Goal: Task Accomplishment & Management: Use online tool/utility

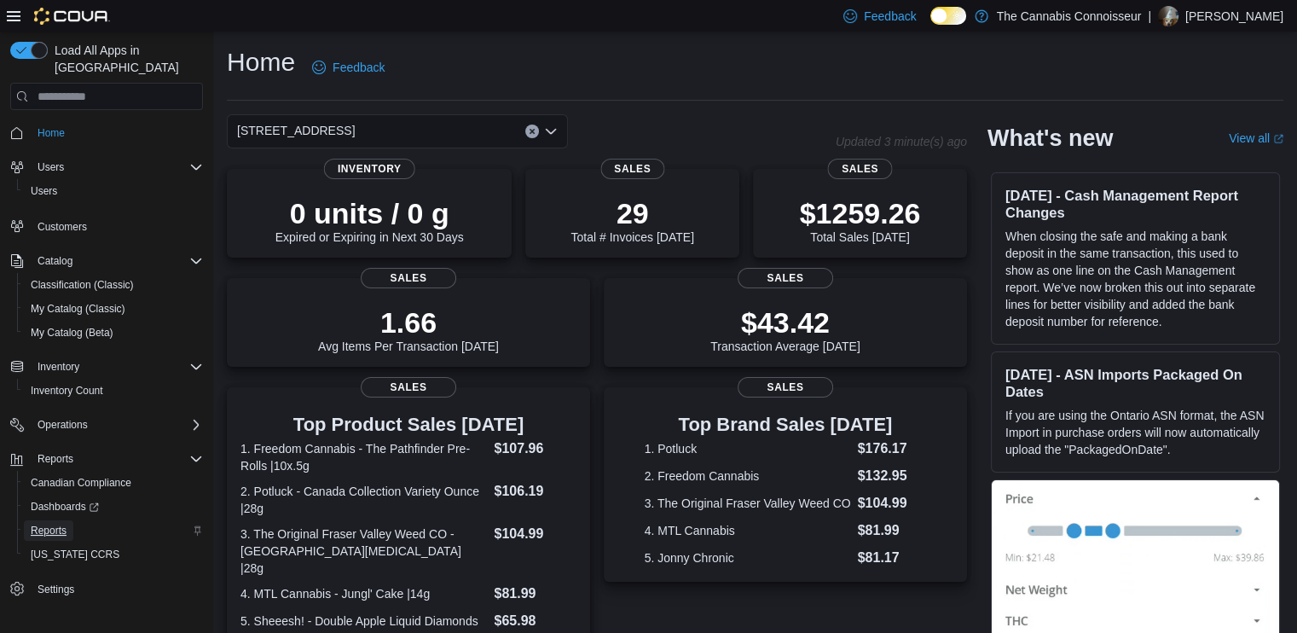
click at [34, 524] on span "Reports" at bounding box center [49, 531] width 36 height 14
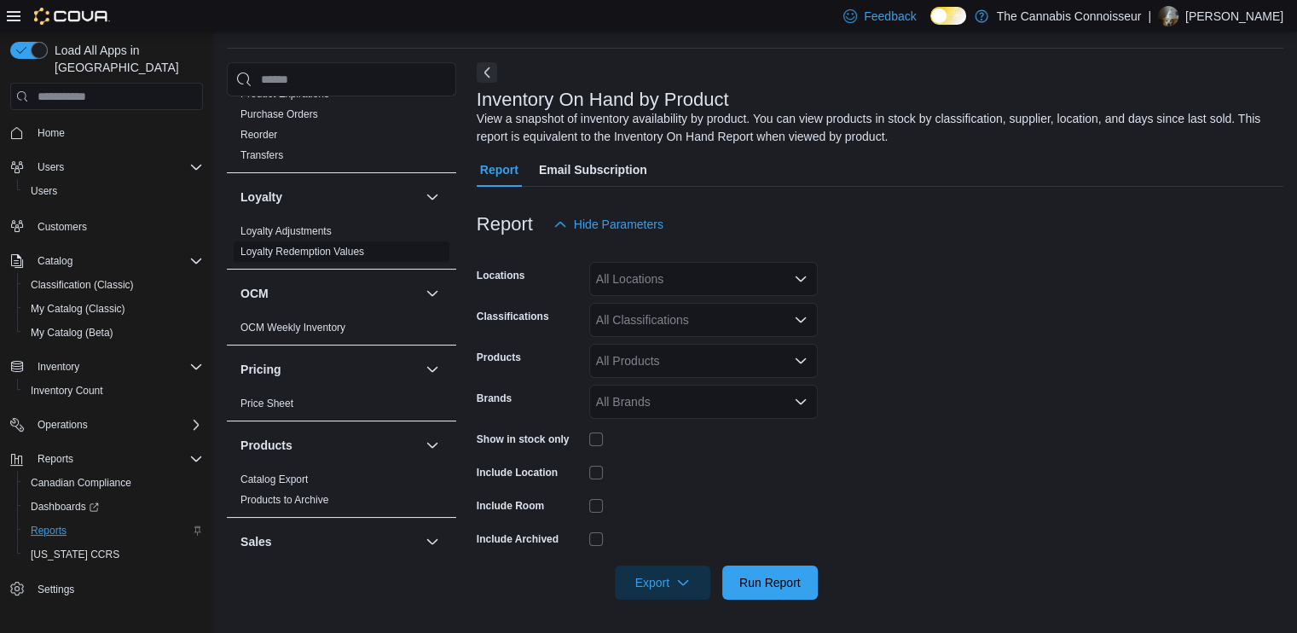
scroll to position [1023, 0]
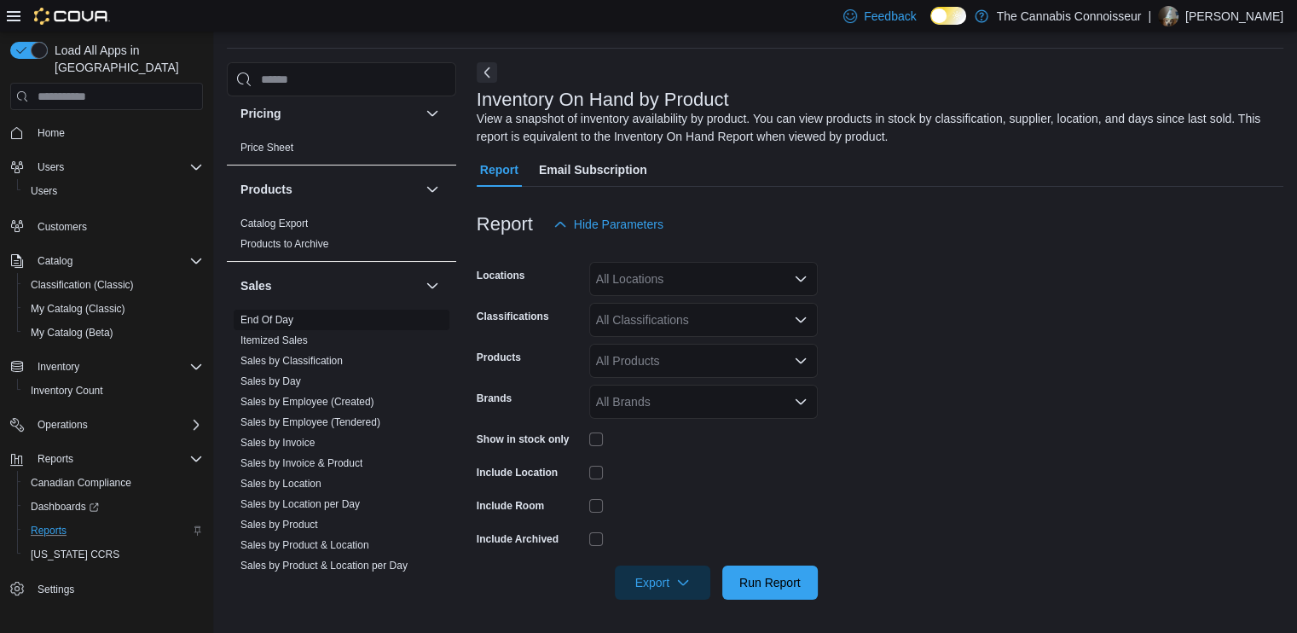
click at [276, 318] on link "End Of Day" at bounding box center [267, 320] width 53 height 12
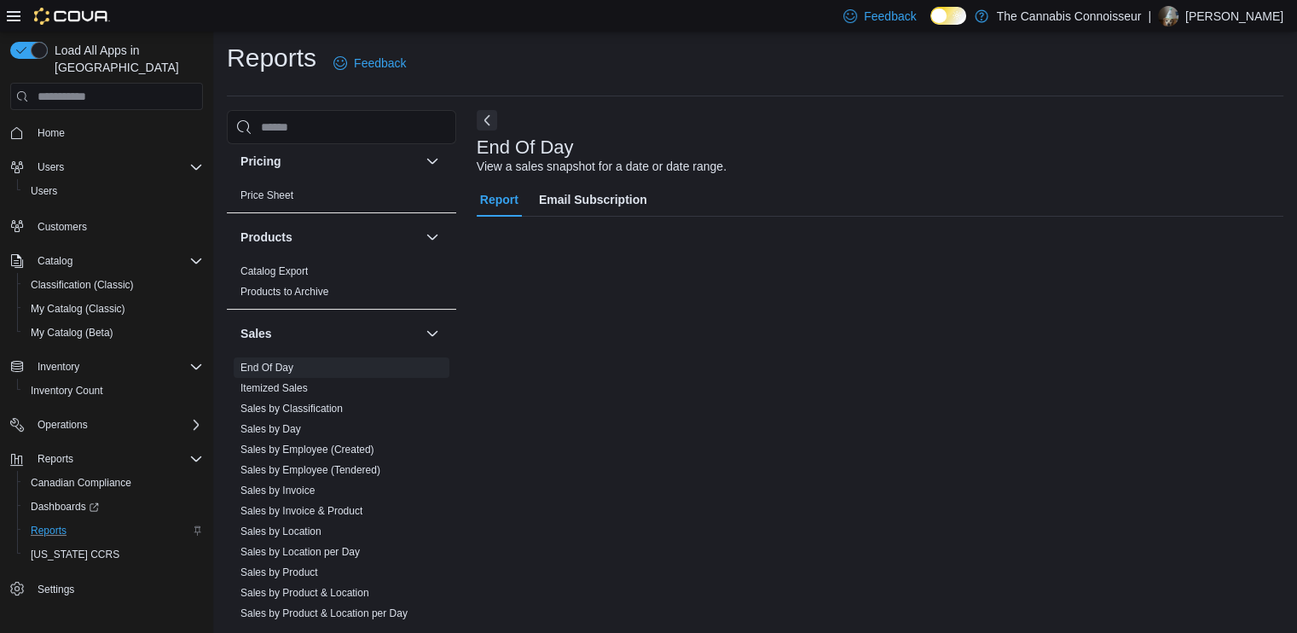
scroll to position [3, 0]
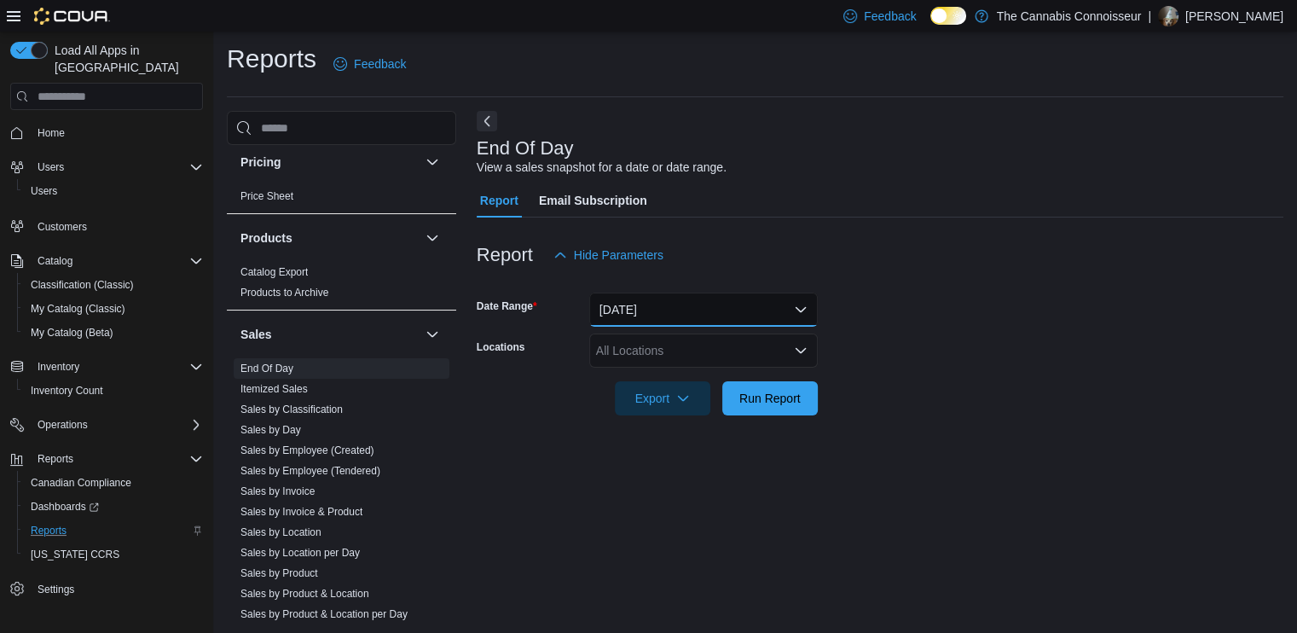
click at [724, 305] on button "[DATE]" at bounding box center [703, 310] width 229 height 34
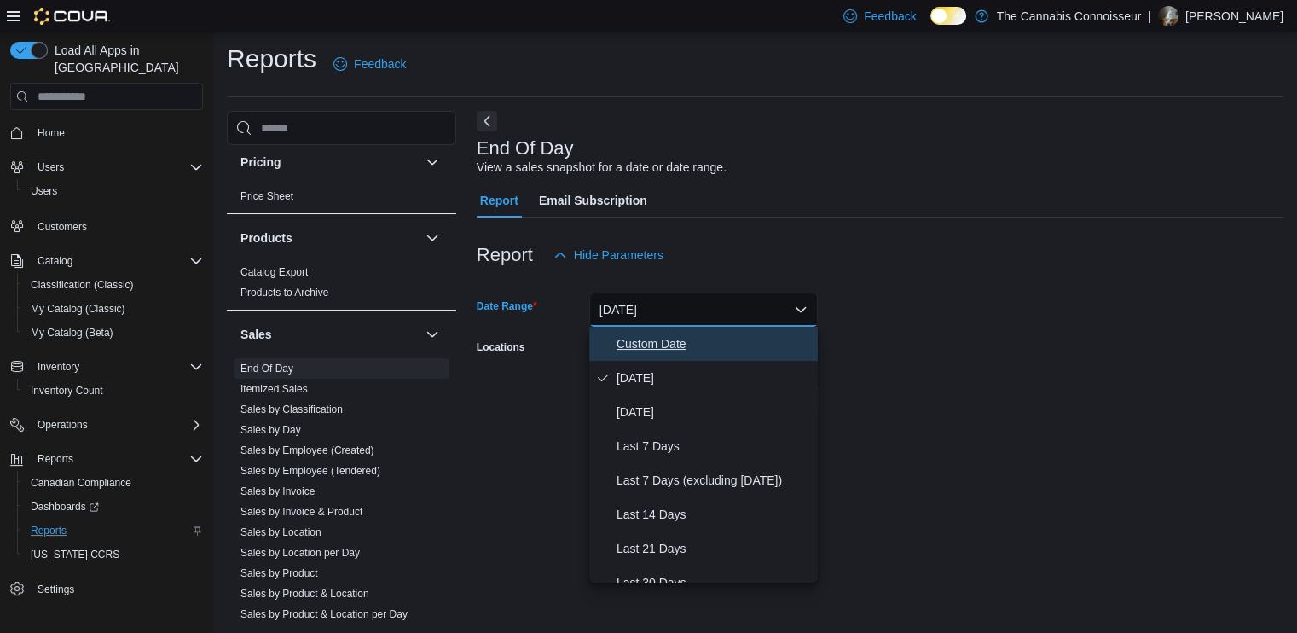
click at [669, 346] on span "Custom Date" at bounding box center [714, 343] width 194 height 20
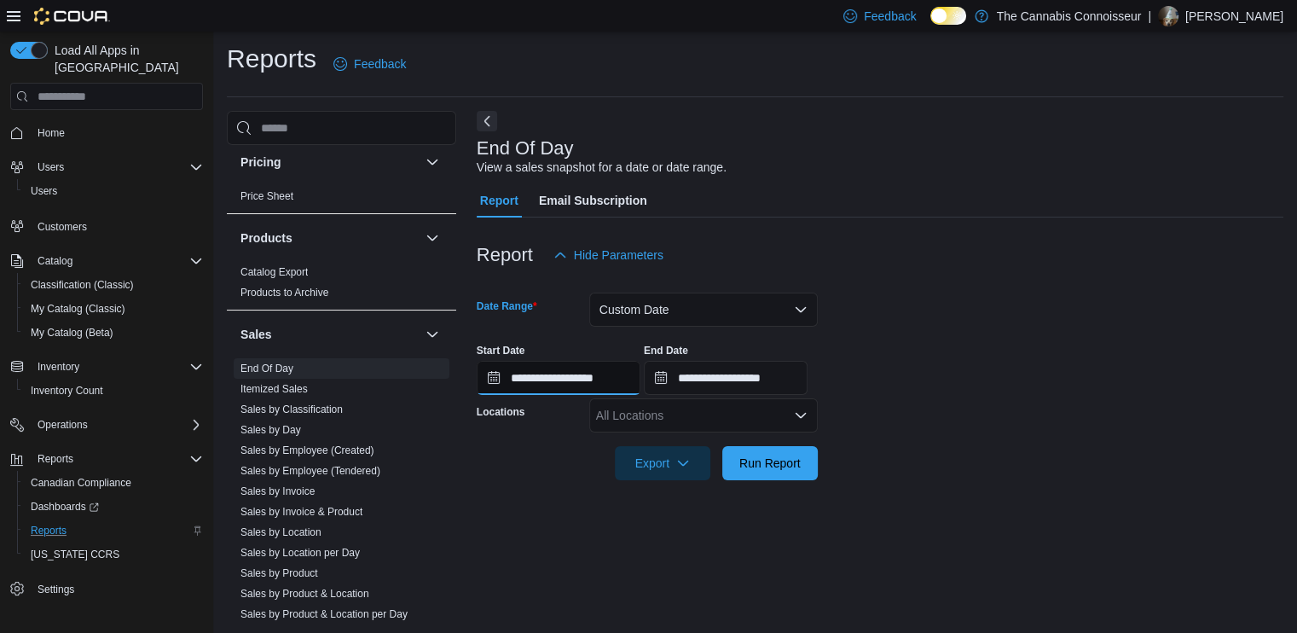
click at [495, 378] on input "**********" at bounding box center [559, 378] width 164 height 34
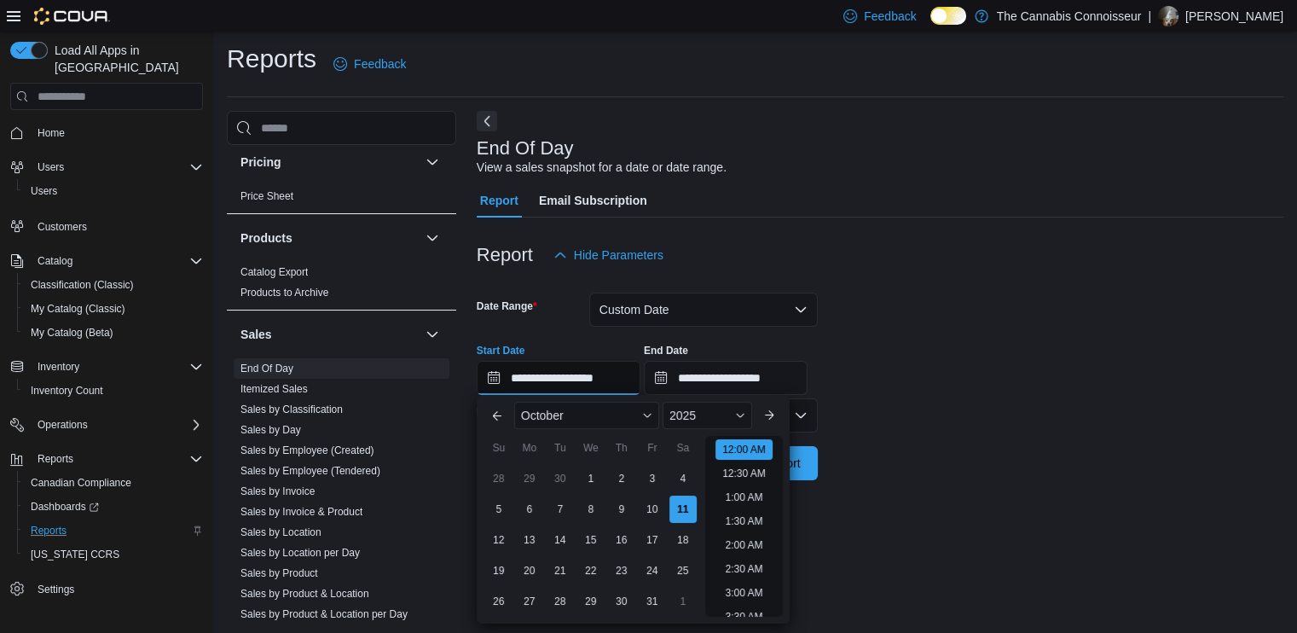
scroll to position [53, 0]
click at [648, 484] on div "3" at bounding box center [652, 479] width 30 height 30
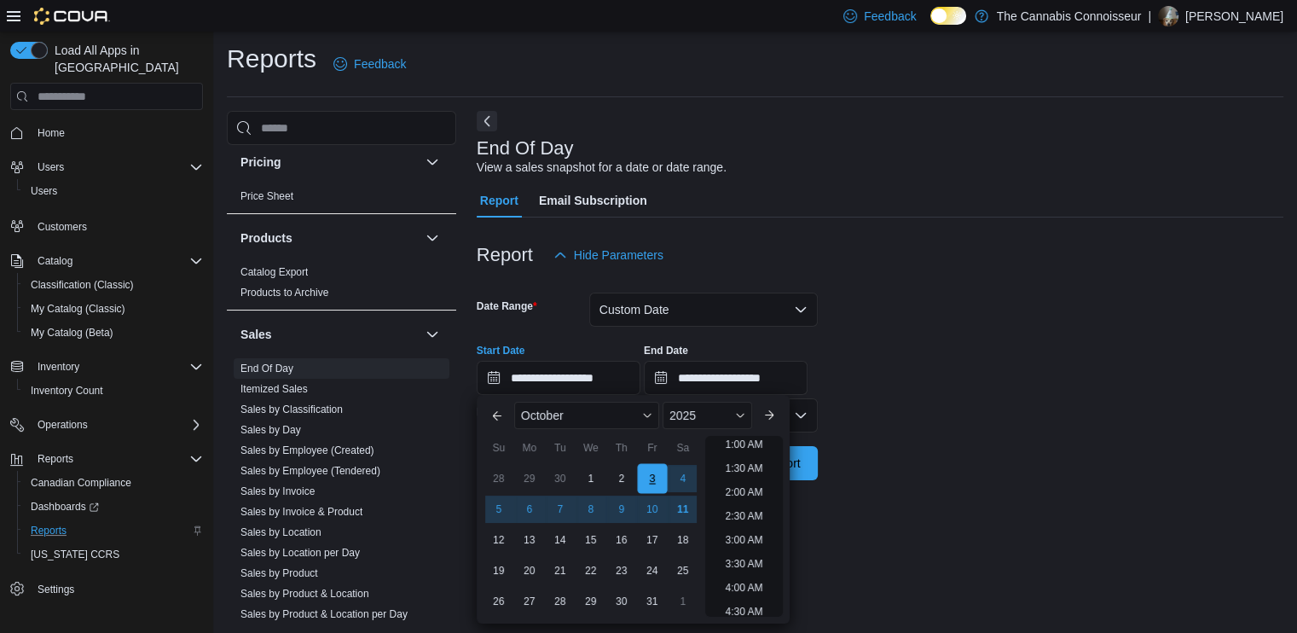
scroll to position [3, 0]
click at [620, 511] on div "9" at bounding box center [621, 510] width 30 height 30
click at [661, 469] on div "3" at bounding box center [652, 479] width 30 height 30
type input "**********"
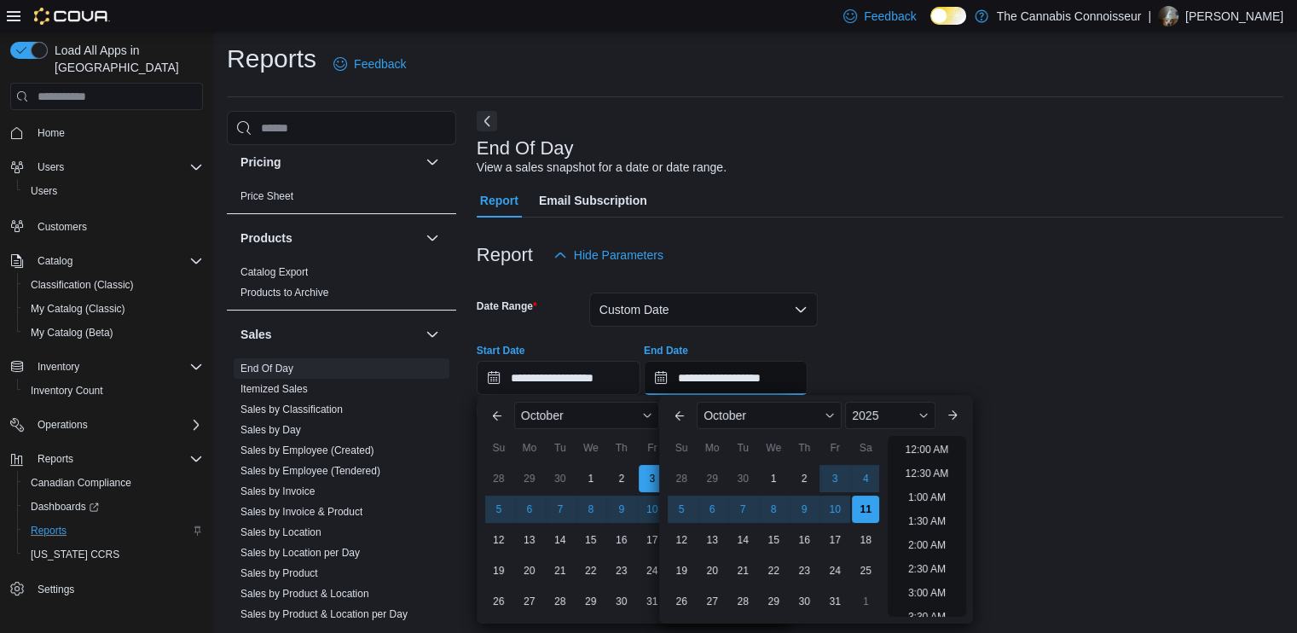
click at [670, 372] on input "**********" at bounding box center [726, 378] width 164 height 34
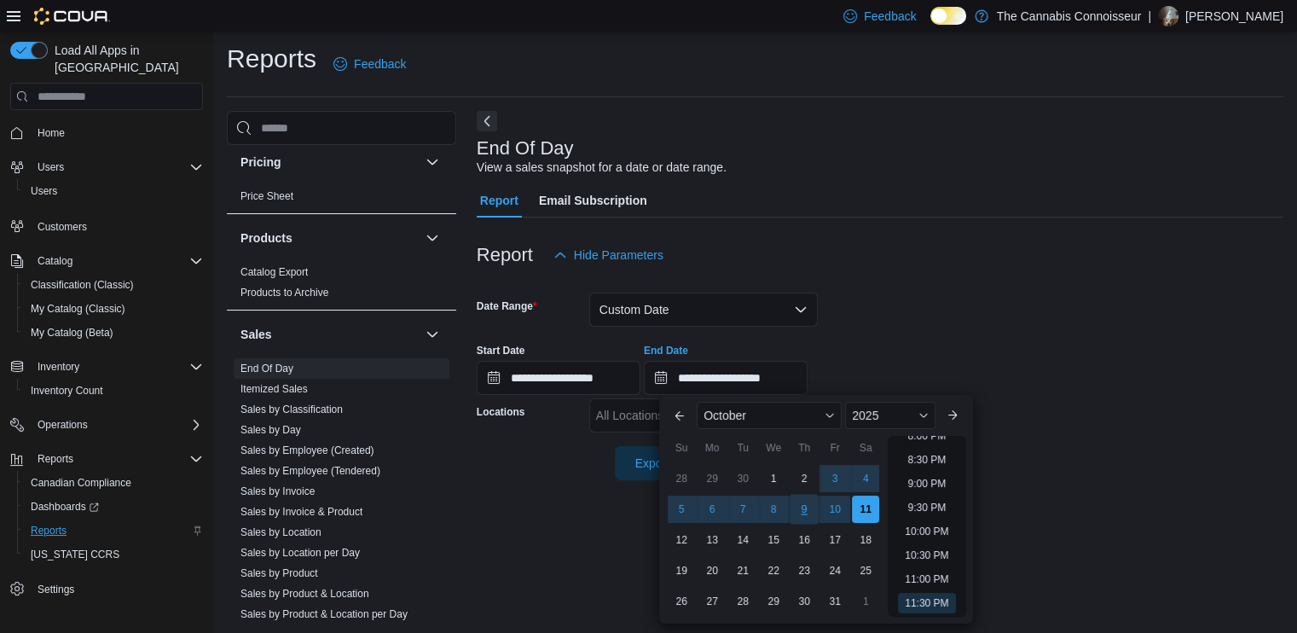
click at [807, 513] on div "9" at bounding box center [805, 510] width 30 height 30
type input "**********"
click at [894, 367] on div "**********" at bounding box center [880, 362] width 807 height 65
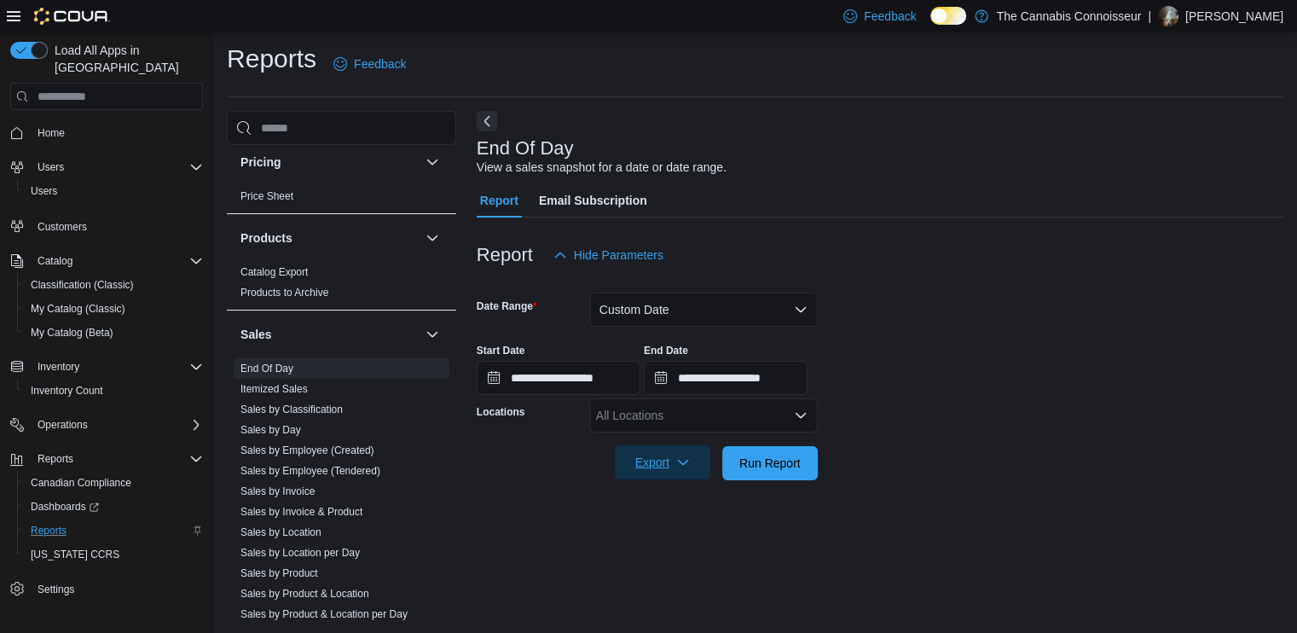
click at [670, 465] on span "Export" at bounding box center [662, 462] width 75 height 34
drag, startPoint x: 742, startPoint y: 466, endPoint x: 955, endPoint y: 407, distance: 221.2
click at [743, 466] on span "Run Report" at bounding box center [769, 463] width 61 height 17
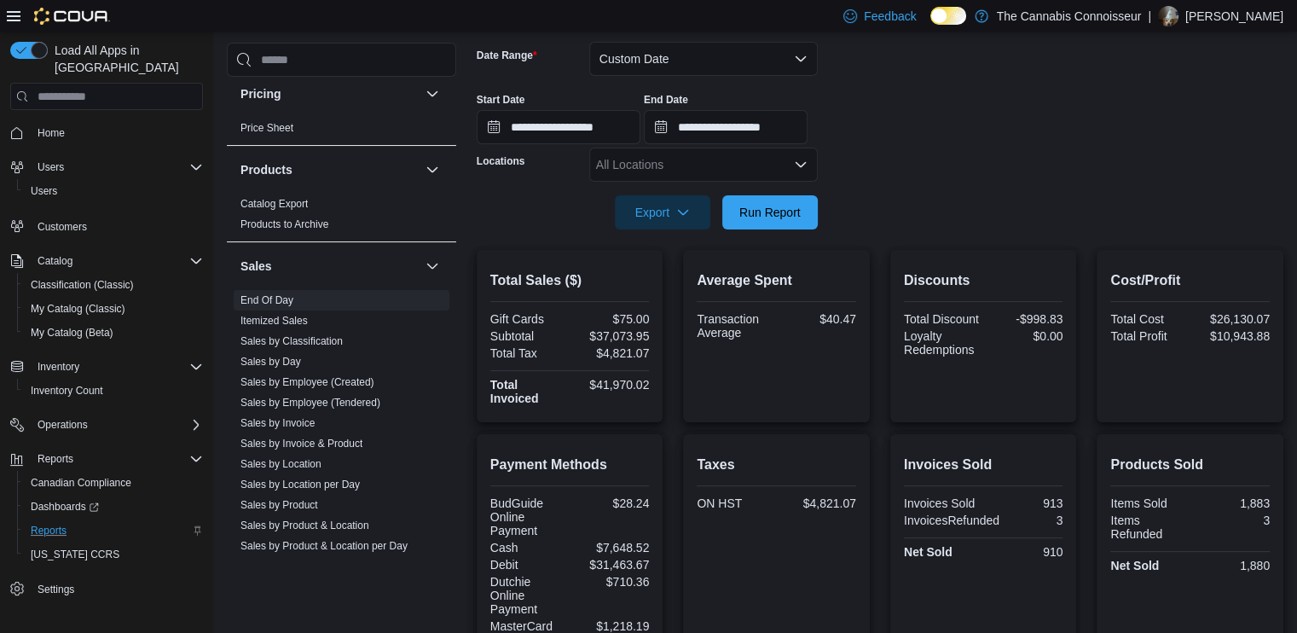
scroll to position [174, 0]
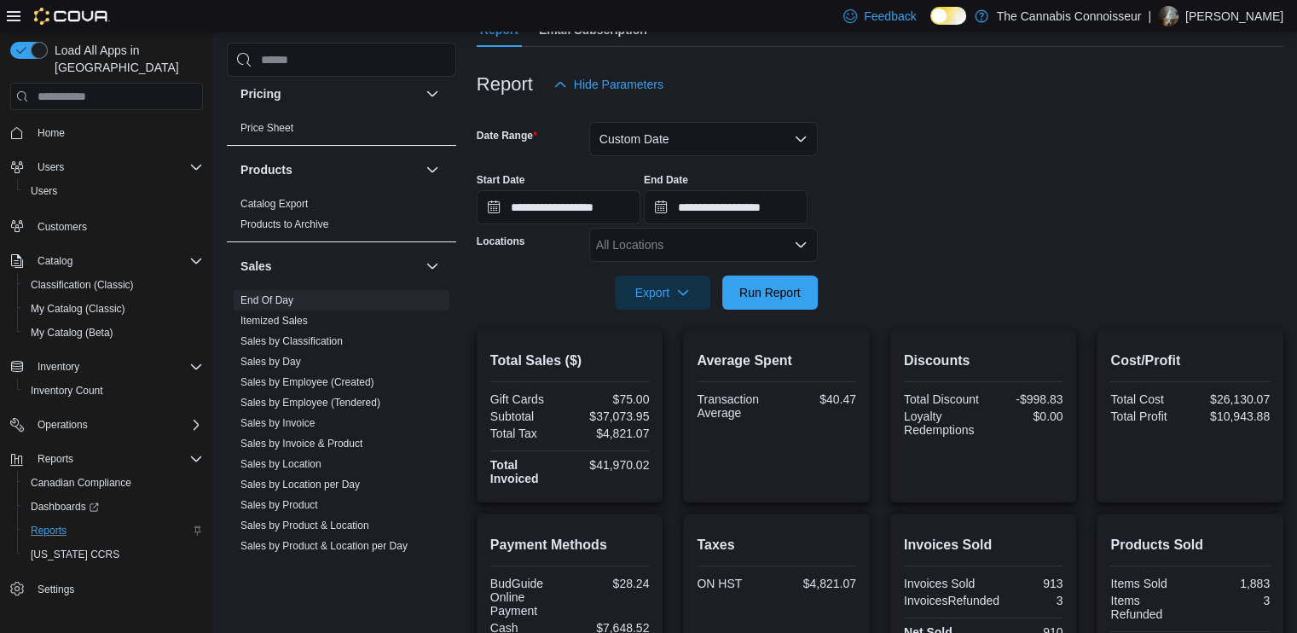
click at [655, 246] on div "All Locations" at bounding box center [703, 245] width 229 height 34
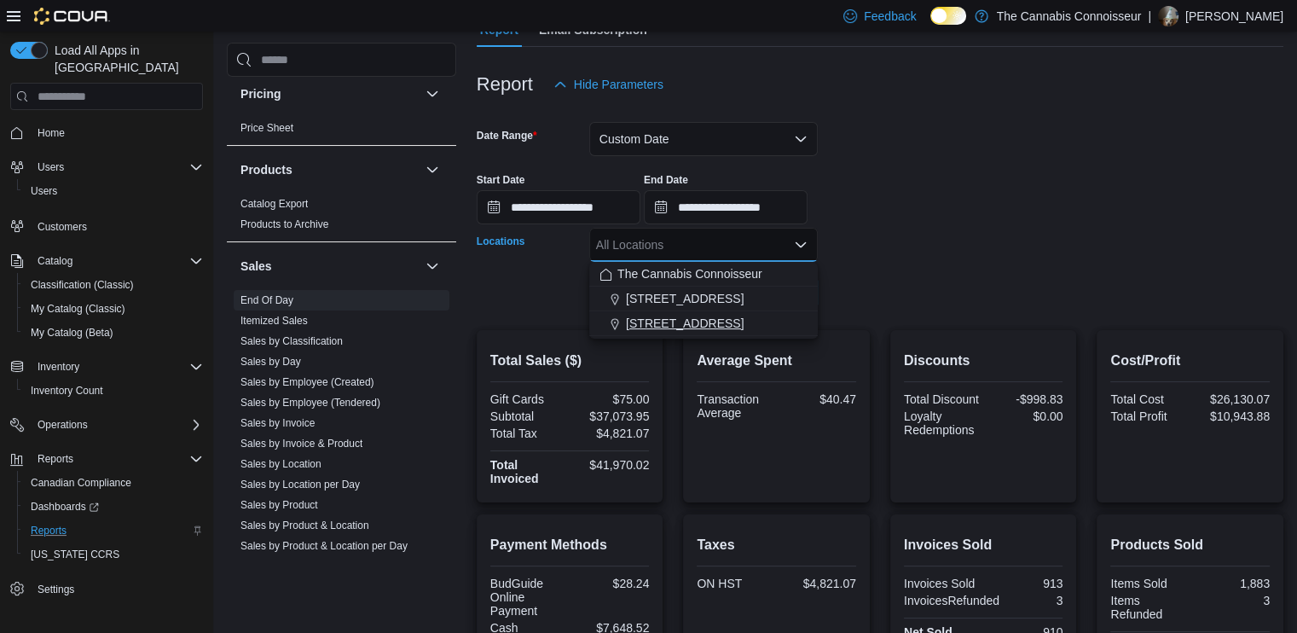
click at [652, 317] on span "[STREET_ADDRESS]" at bounding box center [685, 323] width 118 height 17
click at [904, 296] on form "**********" at bounding box center [880, 205] width 807 height 208
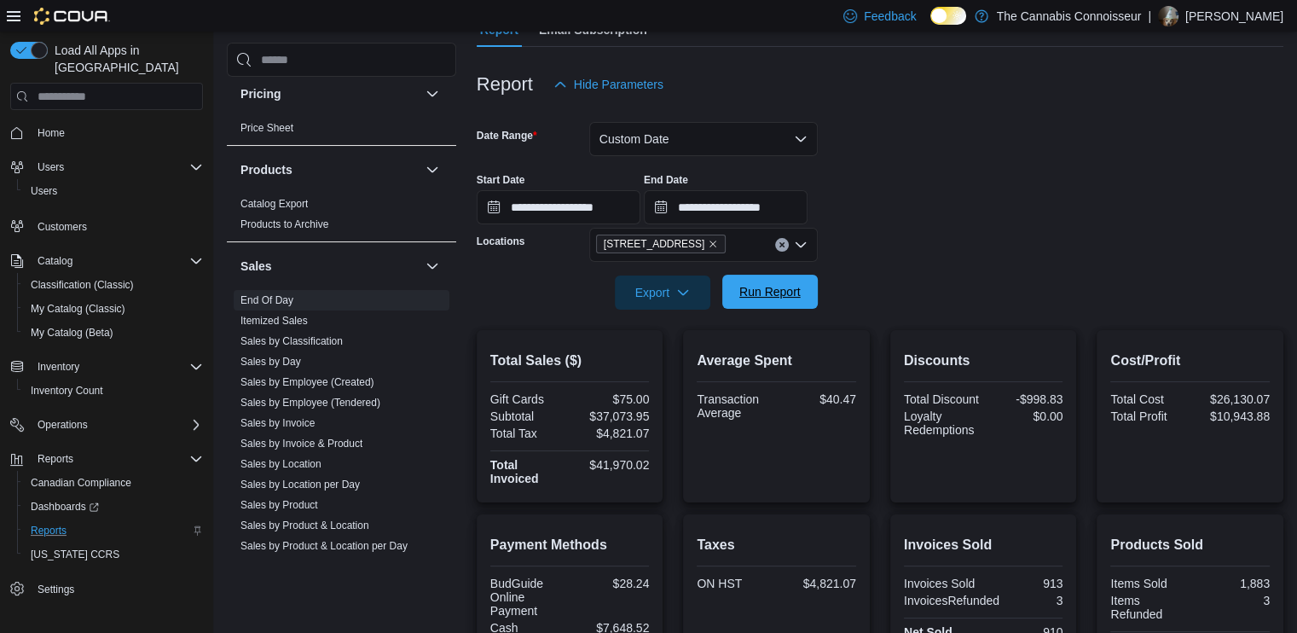
click at [794, 296] on span "Run Report" at bounding box center [769, 291] width 61 height 17
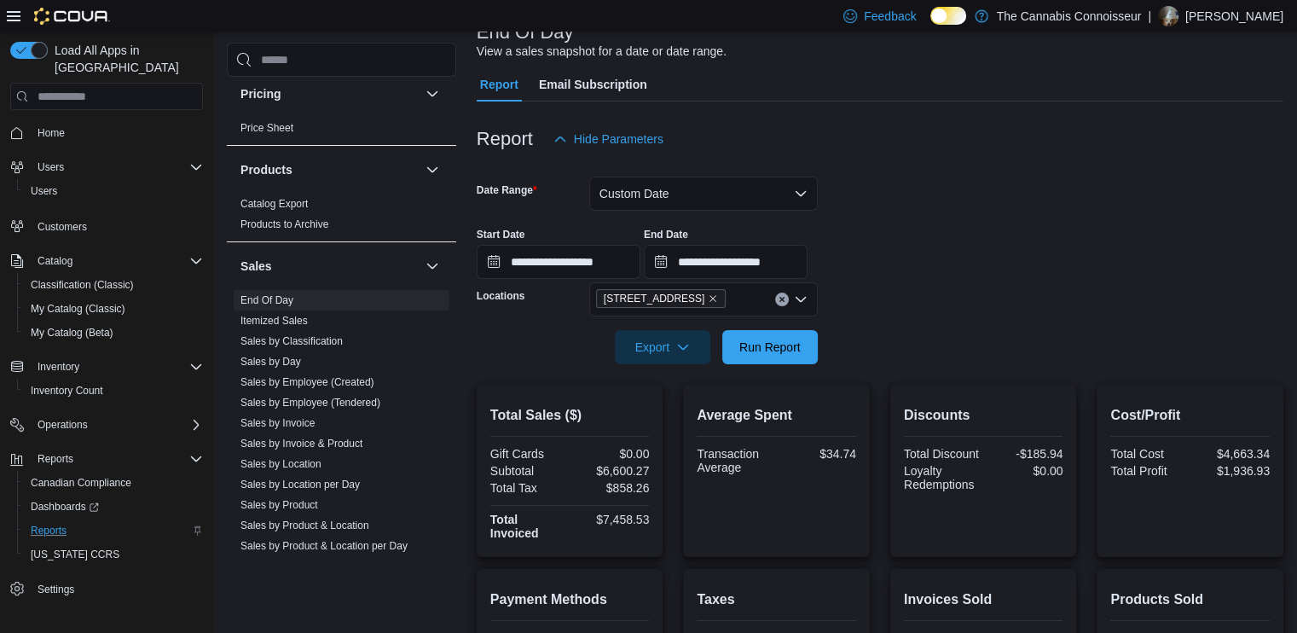
scroll to position [89, 0]
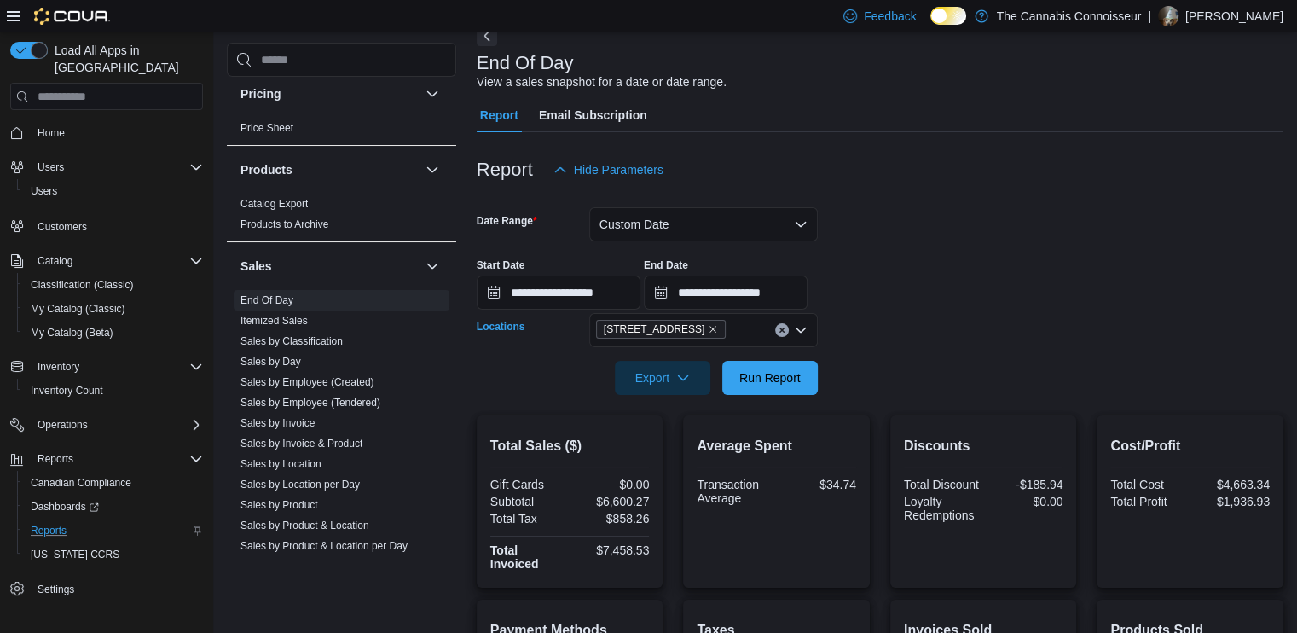
click at [786, 329] on button "Clear input" at bounding box center [782, 330] width 14 height 14
click at [720, 217] on button "Custom Date" at bounding box center [703, 224] width 229 height 34
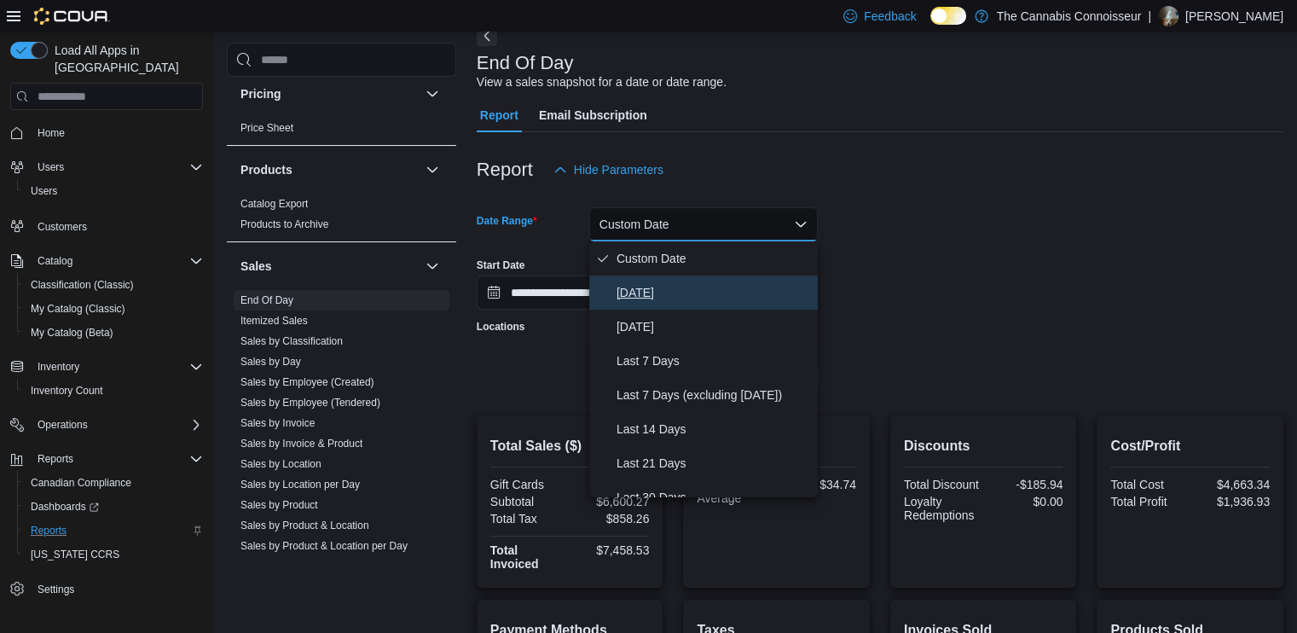
click at [676, 275] on button "[DATE]" at bounding box center [703, 292] width 229 height 34
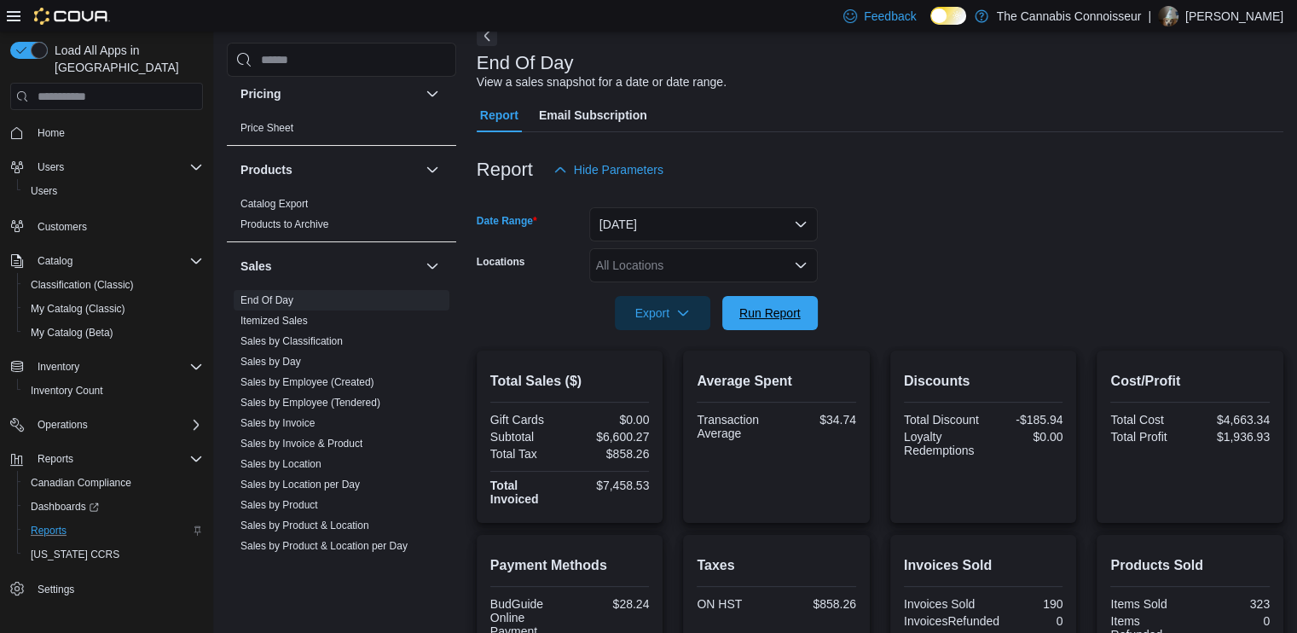
click at [762, 321] on span "Run Report" at bounding box center [770, 313] width 75 height 34
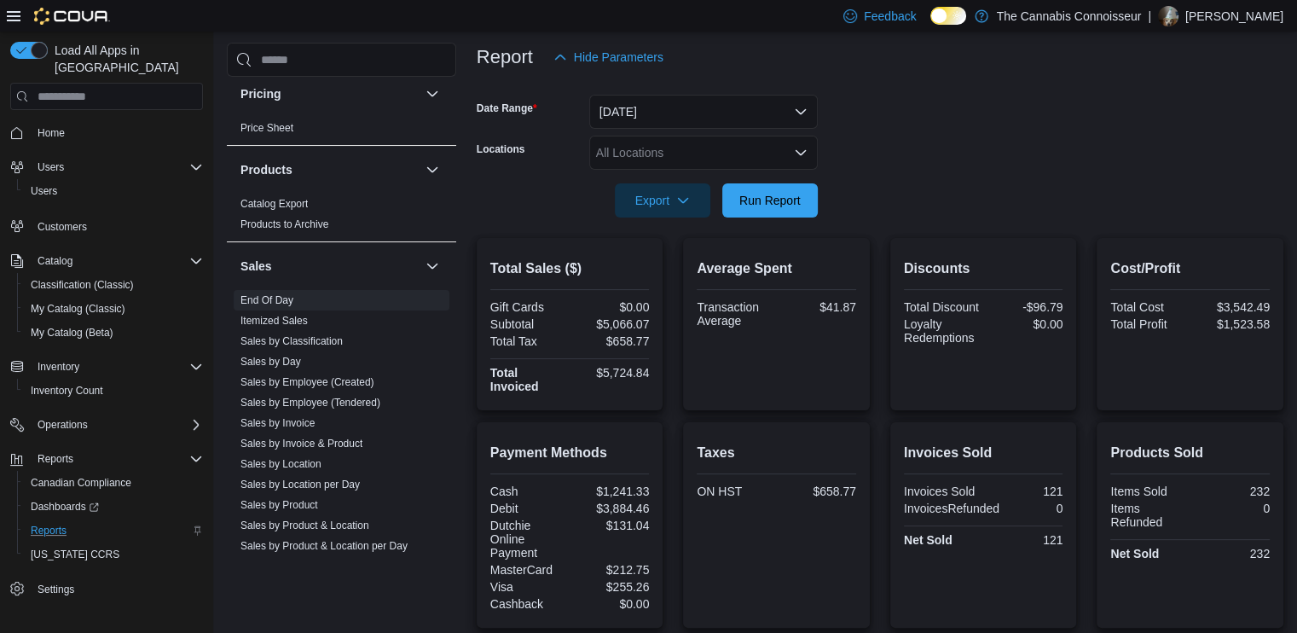
scroll to position [174, 0]
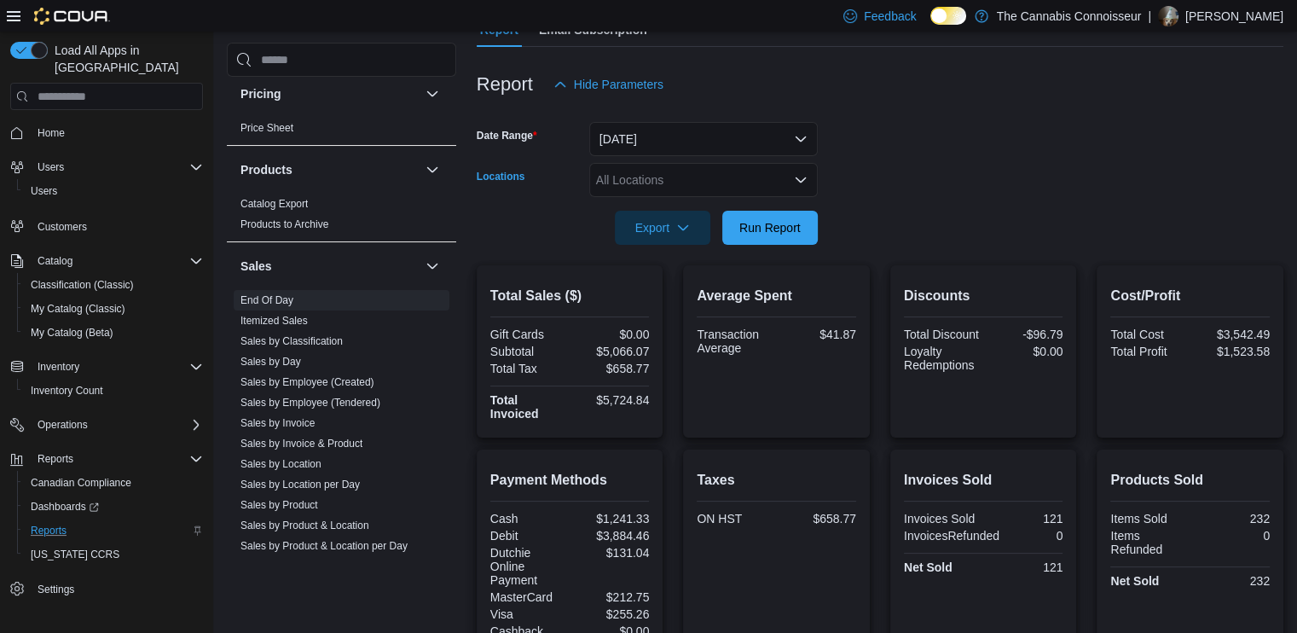
click at [756, 190] on div "All Locations" at bounding box center [703, 180] width 229 height 34
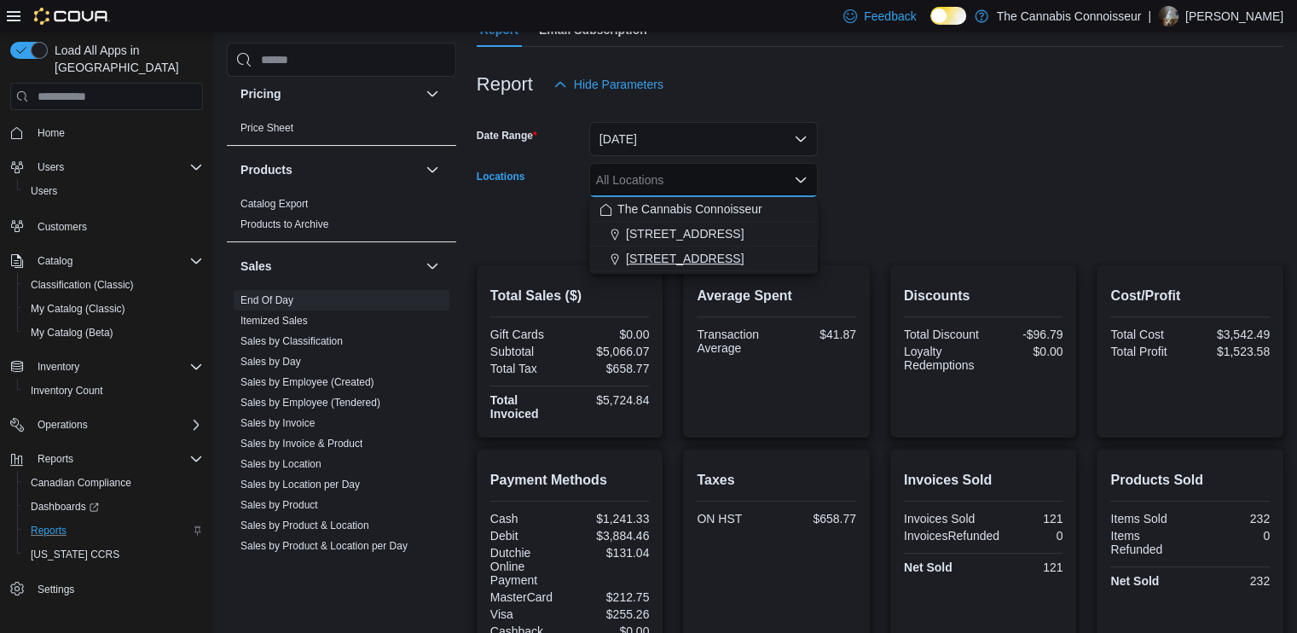
click at [662, 267] on button "[STREET_ADDRESS]" at bounding box center [703, 258] width 229 height 25
click at [880, 234] on form "Date Range [DATE] Locations [STREET_ADDRESS] Selected. [STREET_ADDRESS].. Press…" at bounding box center [880, 172] width 807 height 143
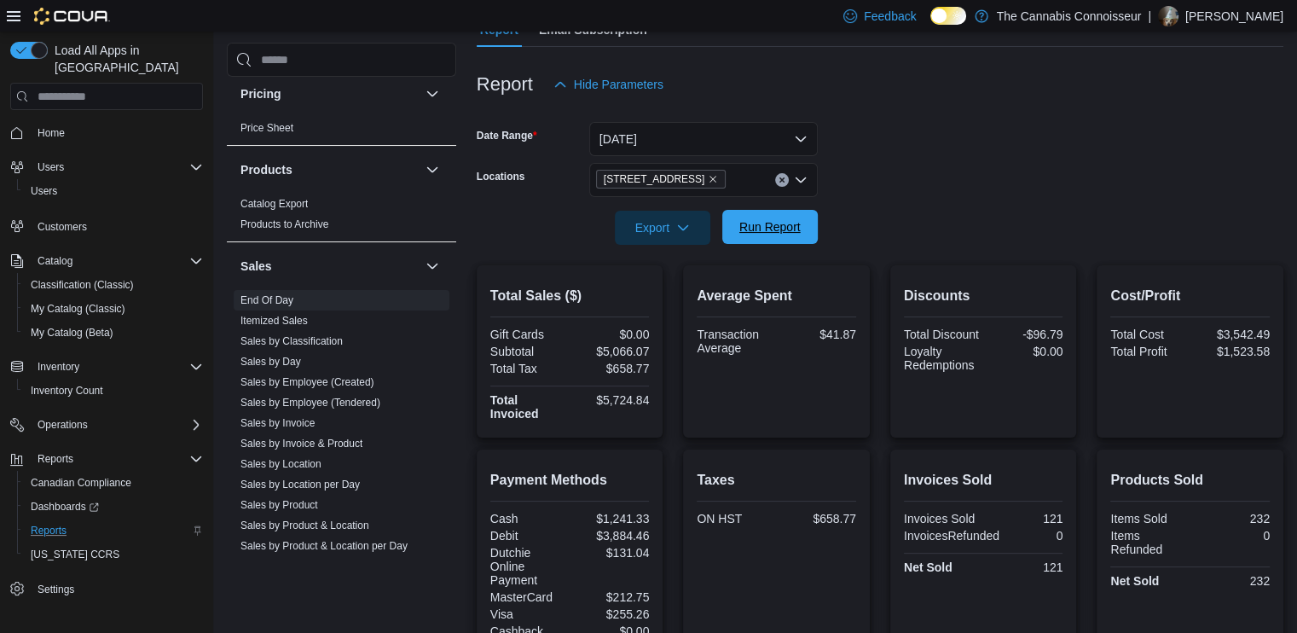
click at [792, 234] on span "Run Report" at bounding box center [769, 226] width 61 height 17
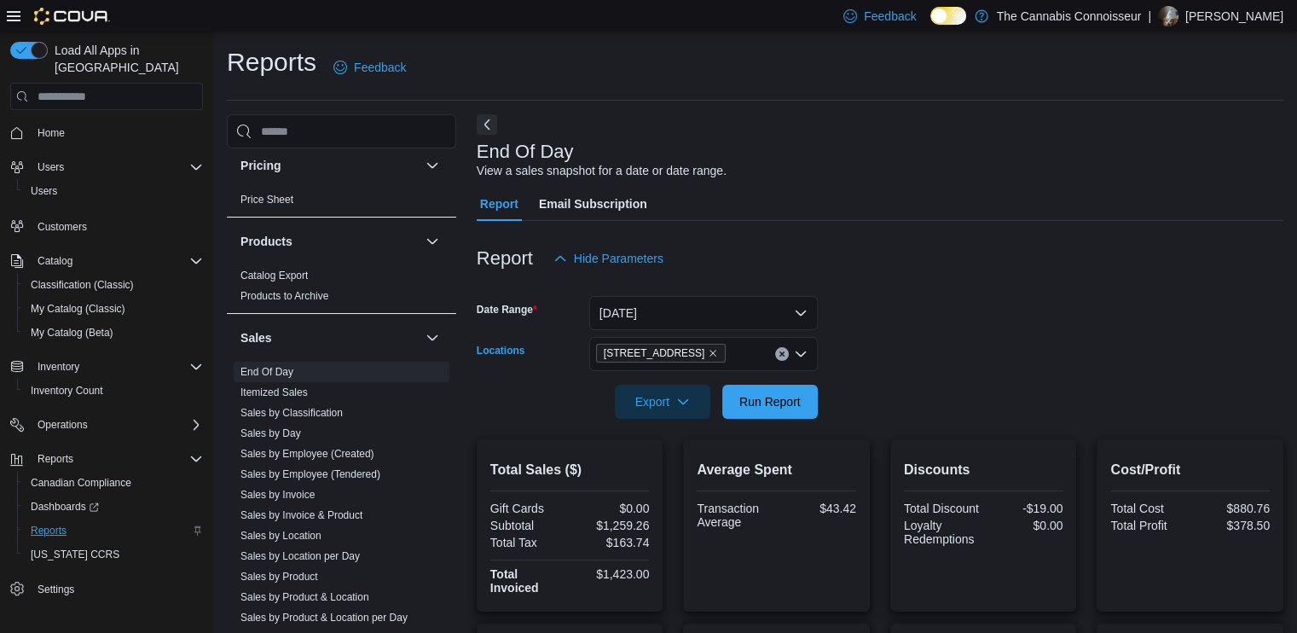
click at [775, 361] on div "[STREET_ADDRESS]" at bounding box center [703, 354] width 229 height 34
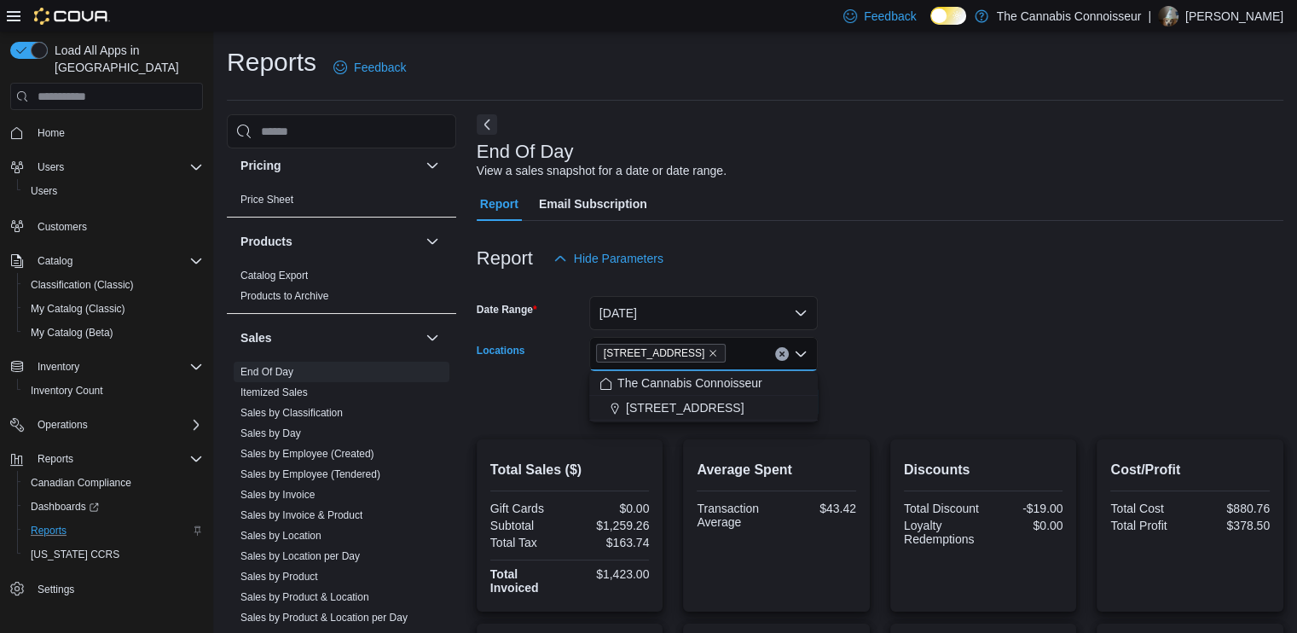
click at [787, 351] on button "Clear input" at bounding box center [782, 354] width 14 height 14
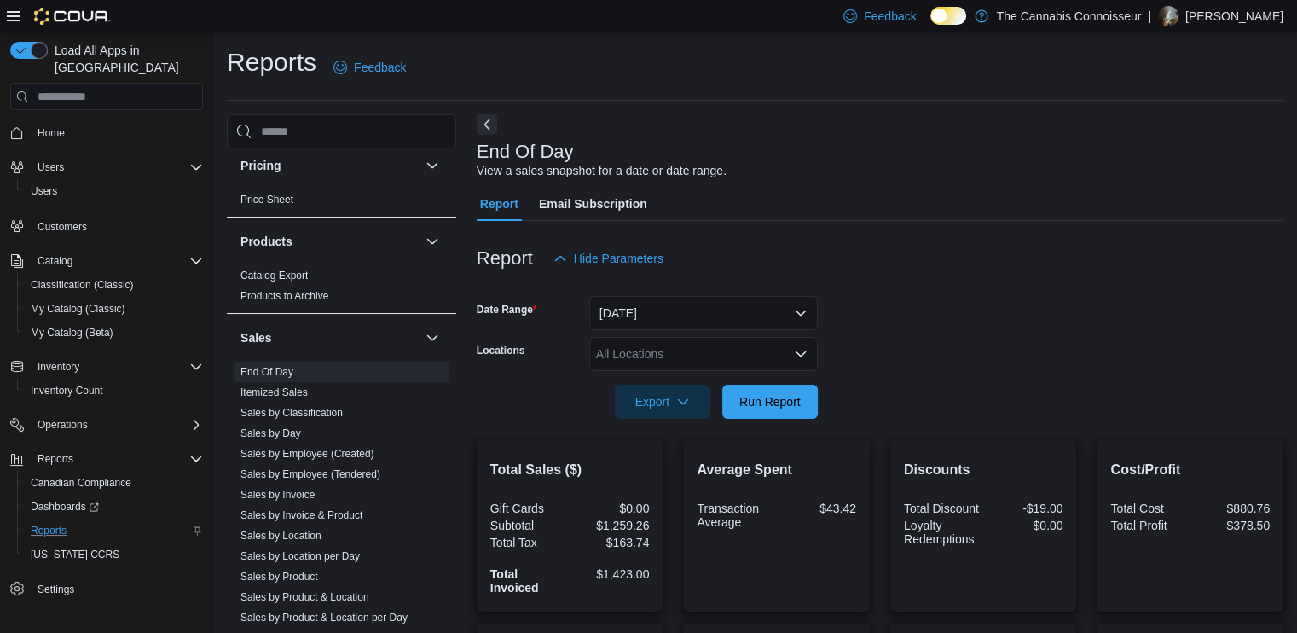
click at [895, 306] on form "Date Range [DATE] Locations All Locations Export Run Report" at bounding box center [880, 346] width 807 height 143
click at [49, 126] on span "Home" at bounding box center [51, 133] width 27 height 14
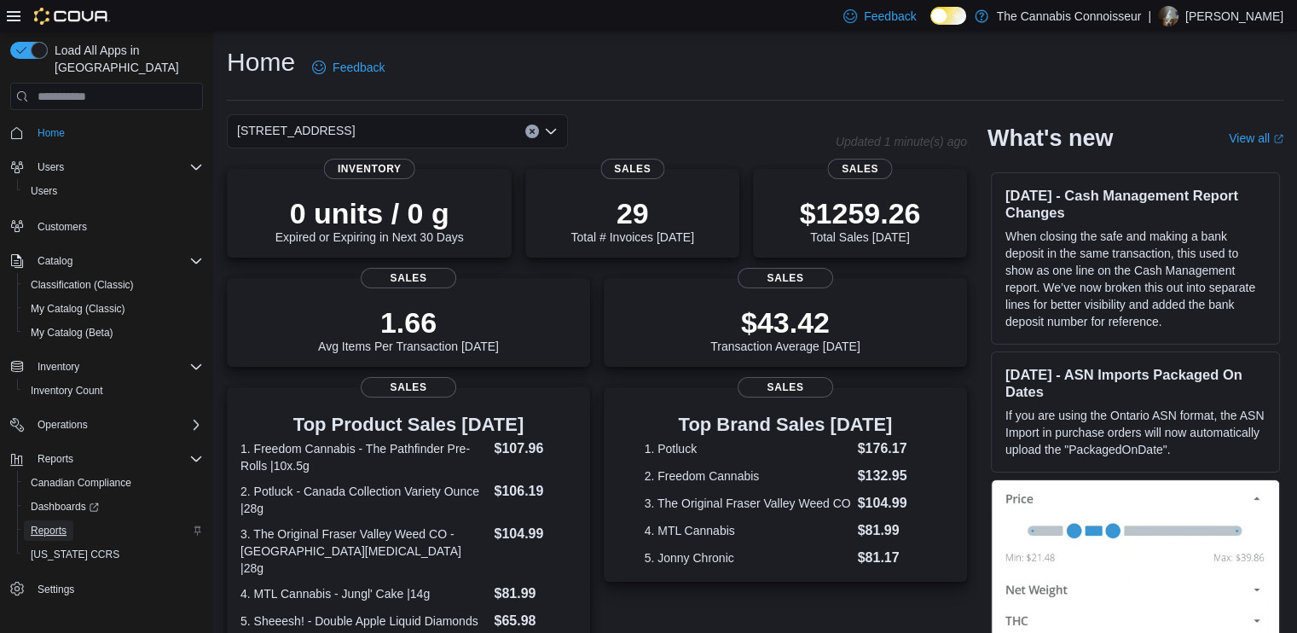
click at [64, 524] on span "Reports" at bounding box center [49, 531] width 36 height 14
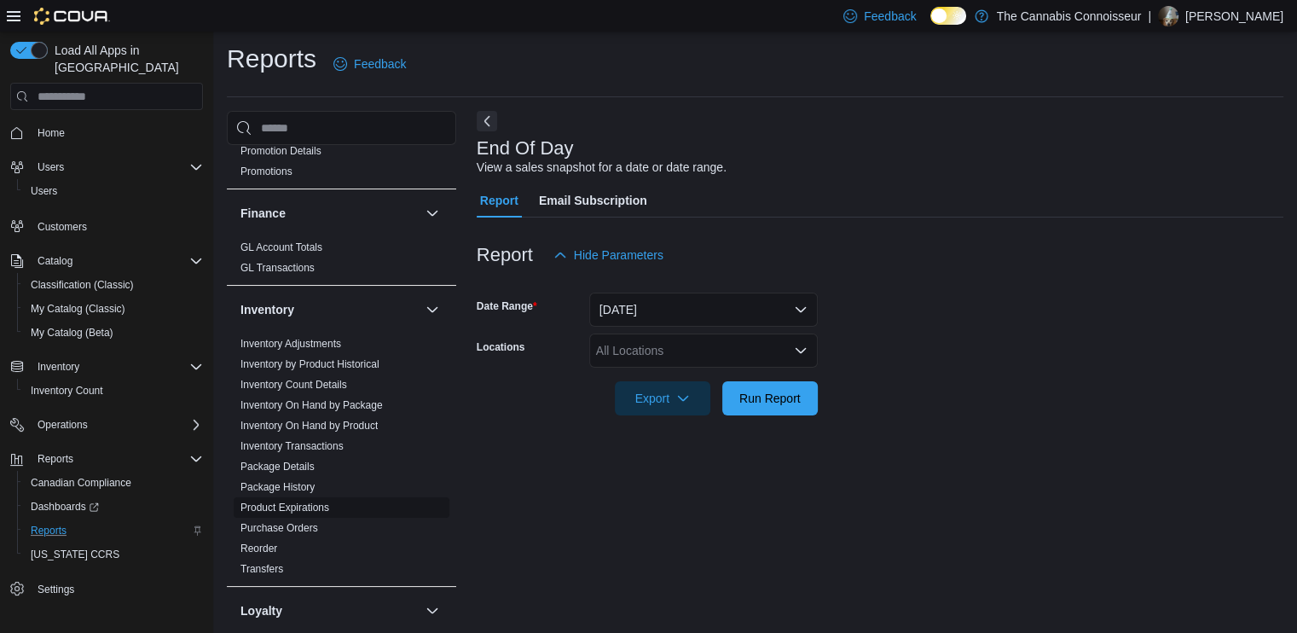
scroll to position [426, 0]
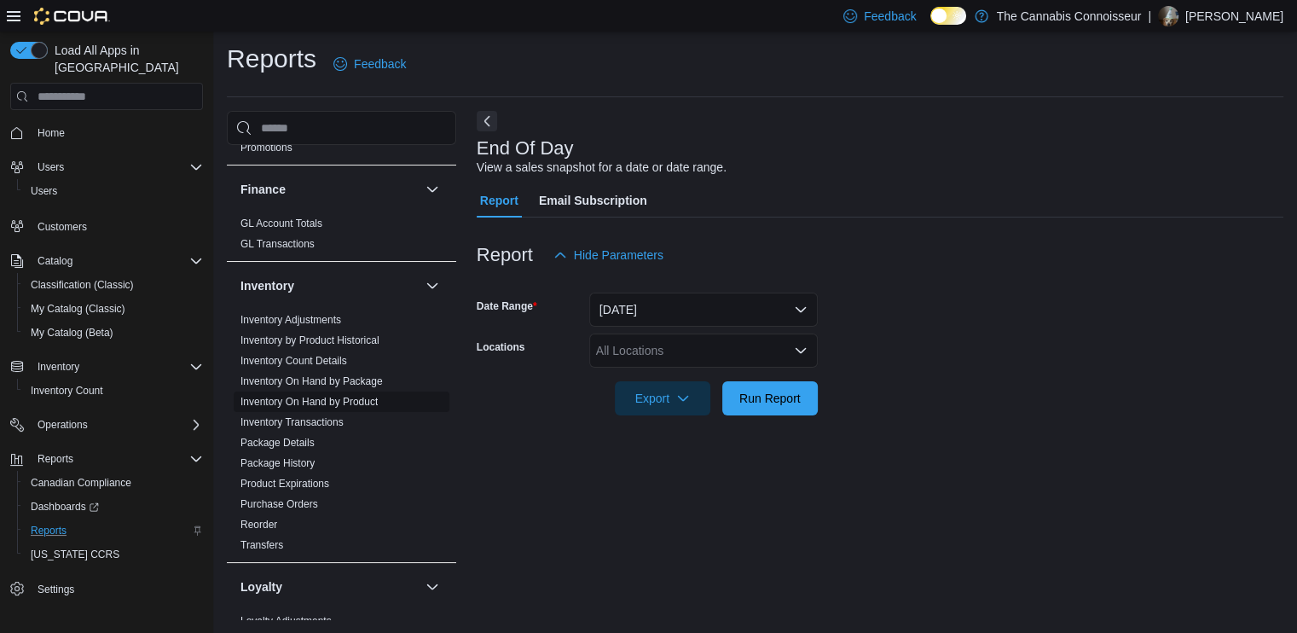
click at [368, 391] on span "Inventory On Hand by Product" at bounding box center [342, 401] width 216 height 20
click at [365, 400] on link "Inventory On Hand by Product" at bounding box center [309, 402] width 137 height 12
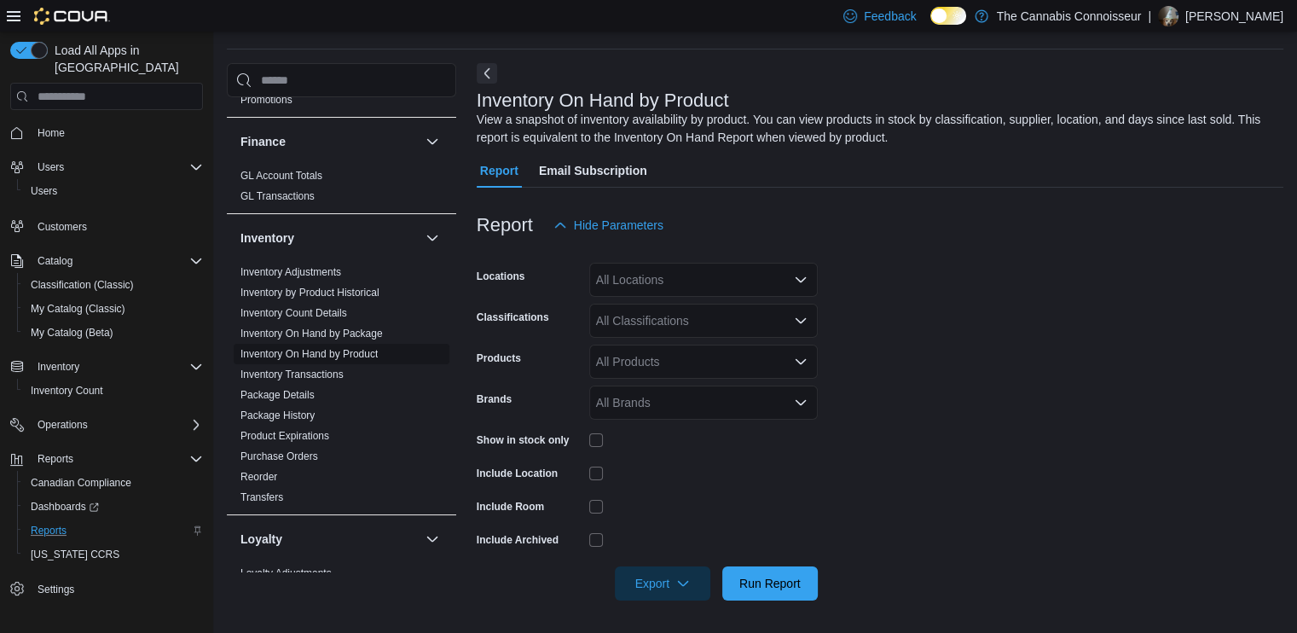
scroll to position [52, 0]
click at [622, 362] on div "All Products" at bounding box center [703, 361] width 229 height 34
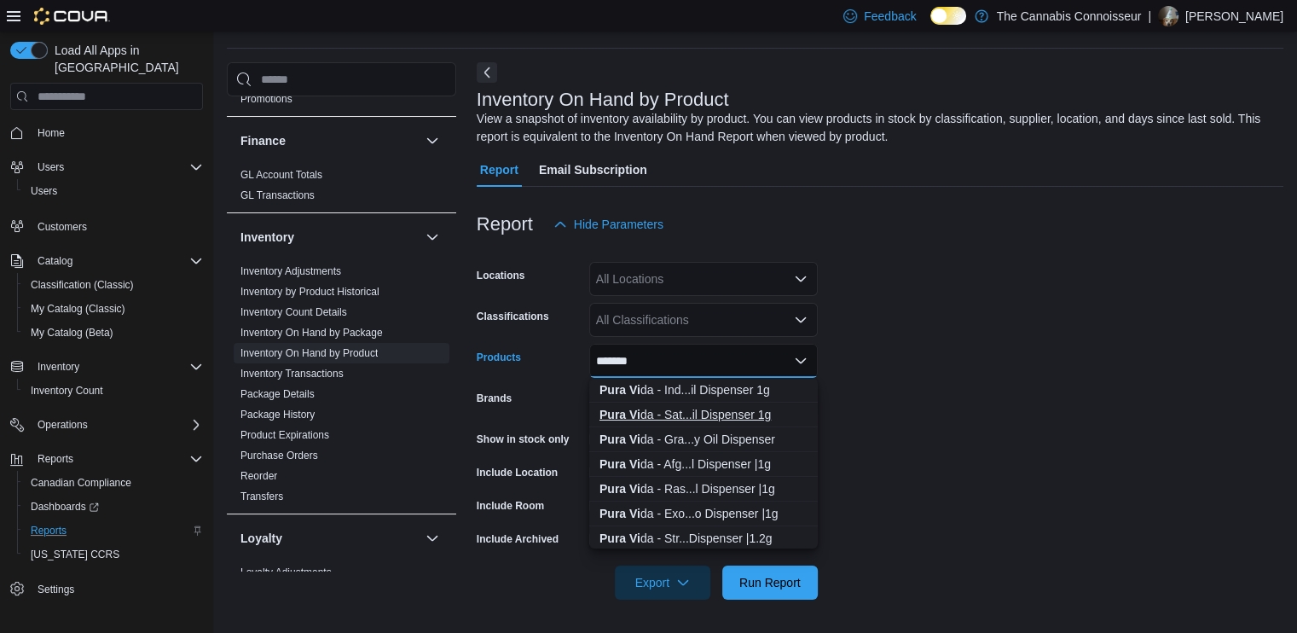
type input "*******"
click at [762, 418] on div "Pura Vi da - Sat...il Dispenser 1g" at bounding box center [704, 414] width 208 height 17
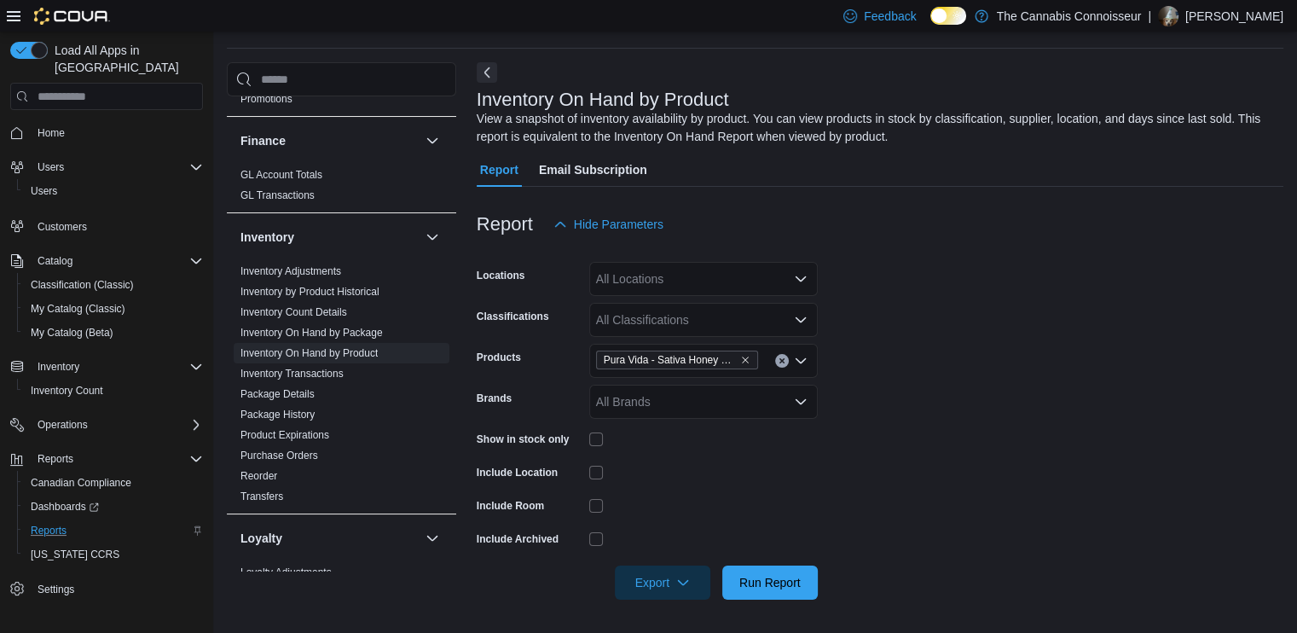
click at [886, 407] on form "Locations All Locations Classifications All Classifications Products Pura Vida …" at bounding box center [880, 420] width 807 height 358
click at [751, 284] on div "All Locations" at bounding box center [703, 279] width 229 height 34
click at [686, 362] on div "[STREET_ADDRESS]" at bounding box center [704, 357] width 208 height 17
click at [879, 378] on form "Locations [STREET_ADDRESS] Classifications All Classifications Products Pura Vi…" at bounding box center [880, 420] width 807 height 358
click at [783, 579] on span "Run Report" at bounding box center [769, 581] width 61 height 17
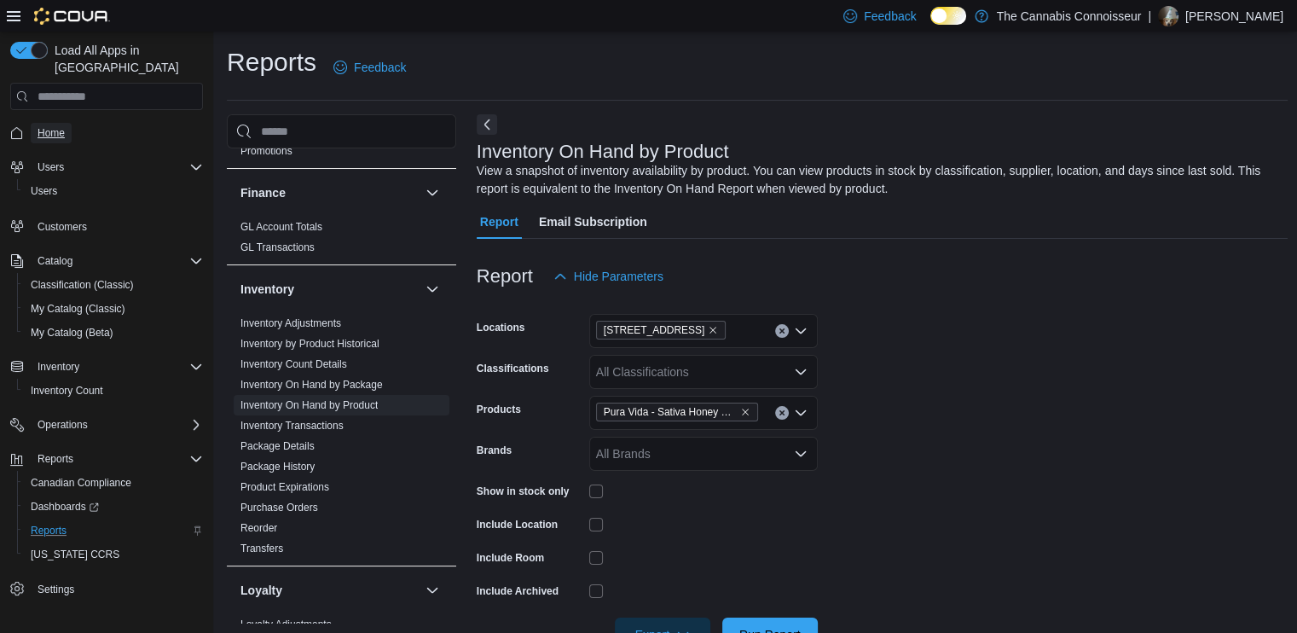
click at [48, 126] on span "Home" at bounding box center [51, 133] width 27 height 14
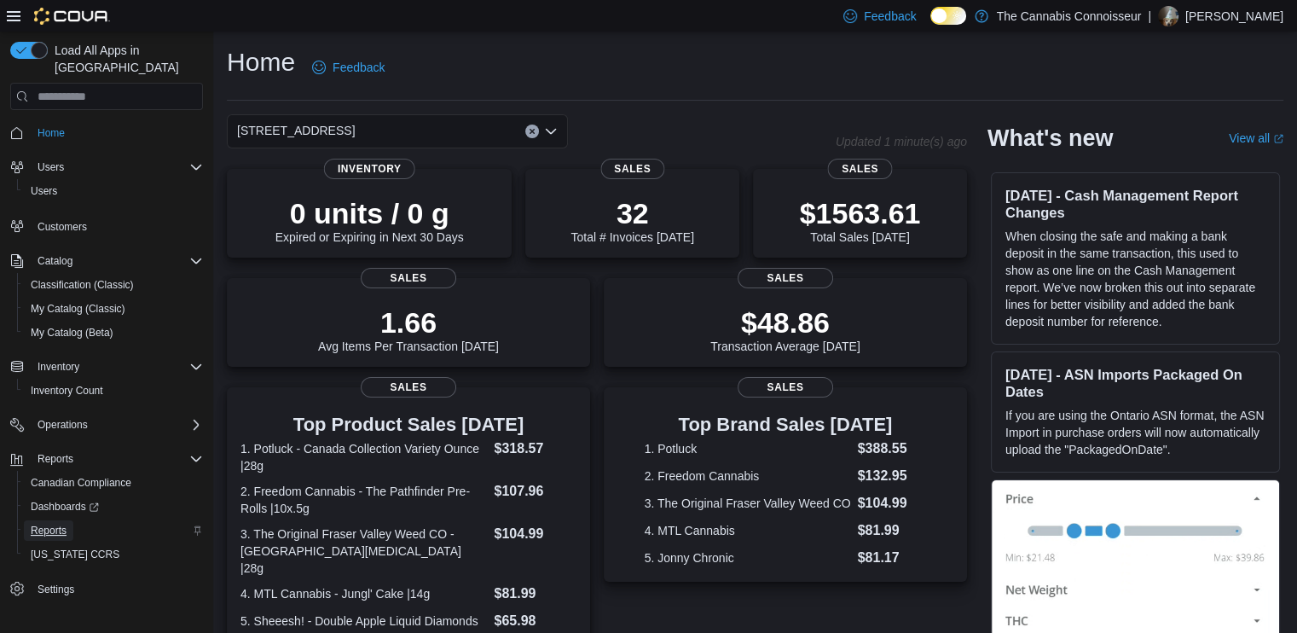
click at [55, 524] on span "Reports" at bounding box center [49, 531] width 36 height 14
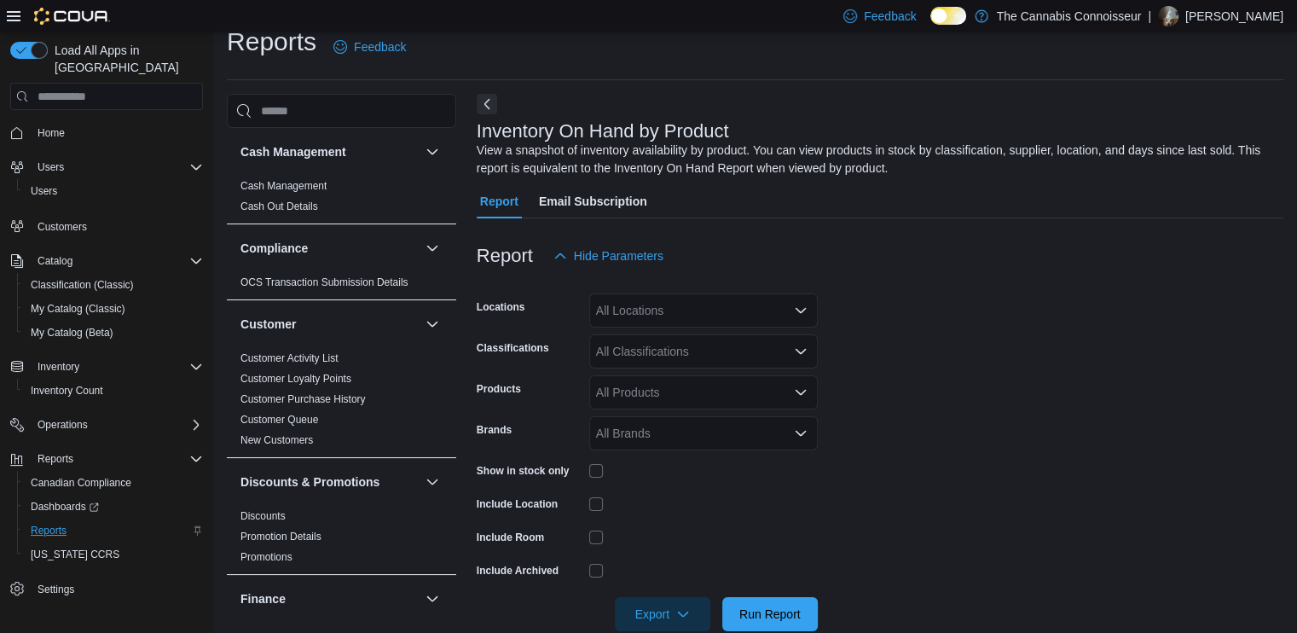
scroll to position [52, 0]
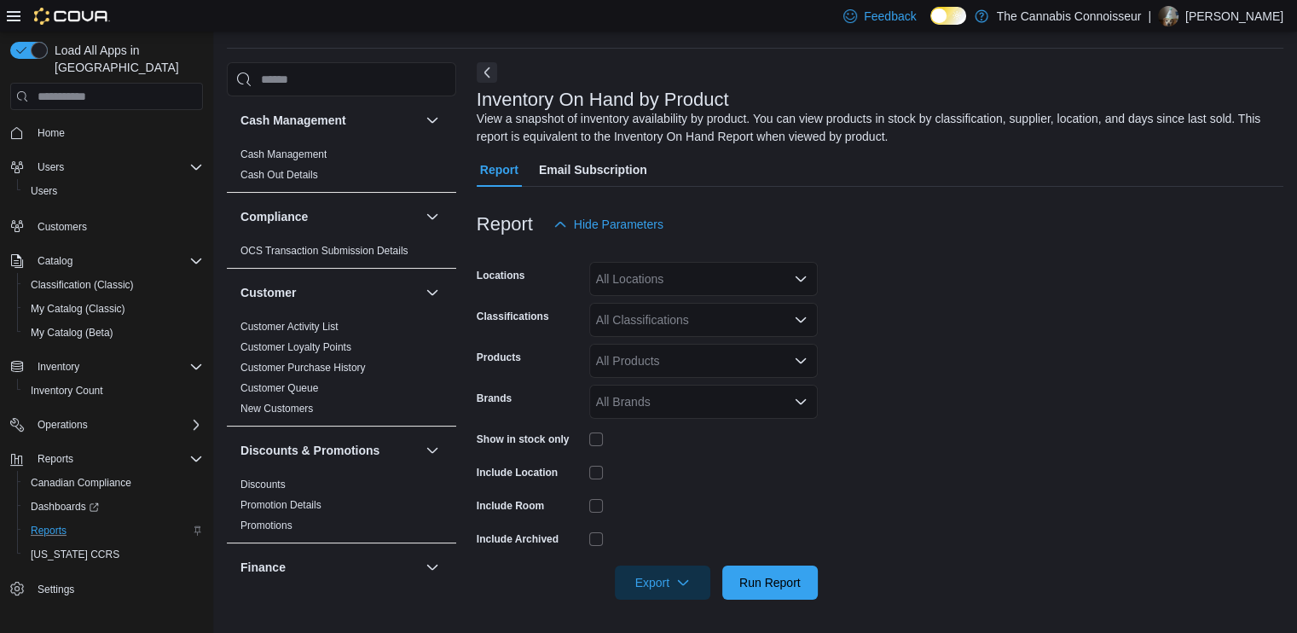
click at [808, 286] on div "All Locations" at bounding box center [703, 279] width 229 height 34
click at [646, 362] on span "[STREET_ADDRESS]" at bounding box center [685, 357] width 118 height 17
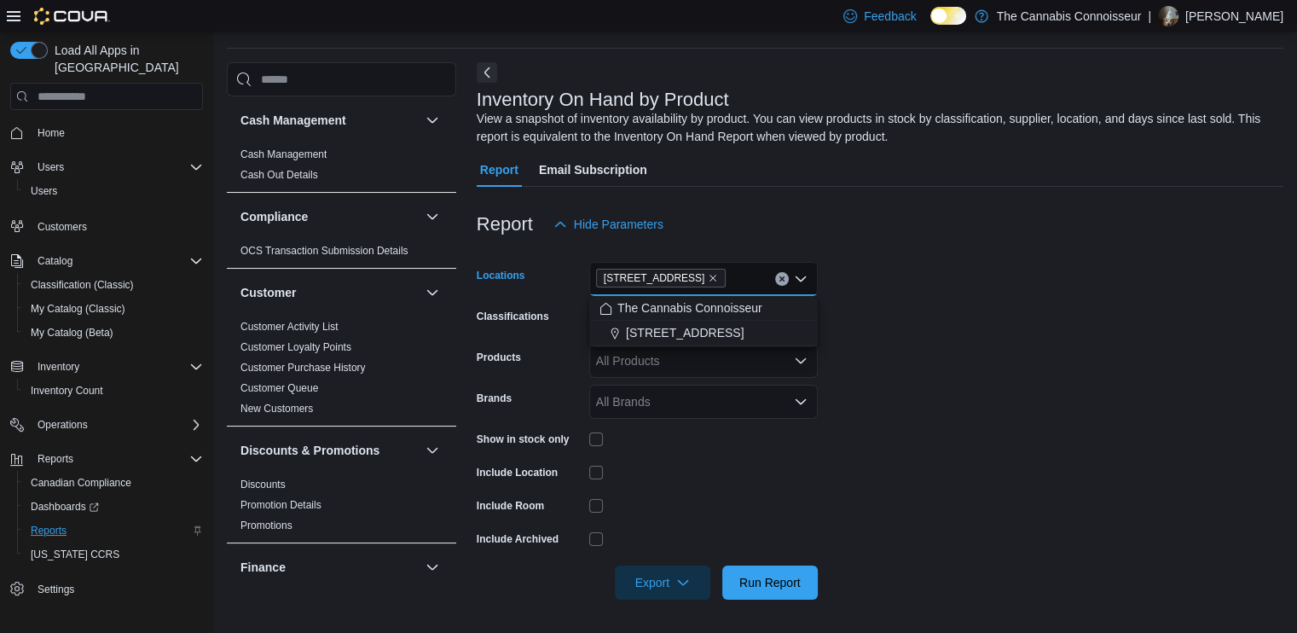
drag, startPoint x: 949, startPoint y: 333, endPoint x: 940, endPoint y: 334, distance: 9.4
click at [951, 333] on form "Locations [STREET_ADDRESS] Selected. [STREET_ADDRESS].. Press Backspace to dele…" at bounding box center [880, 420] width 807 height 358
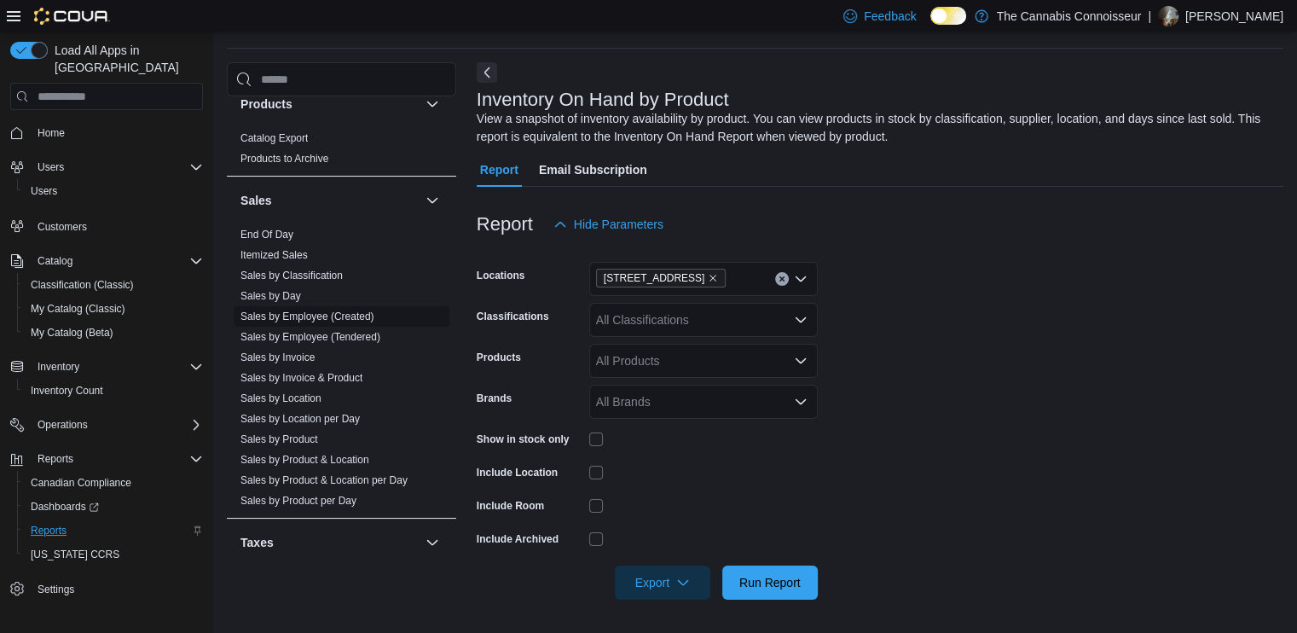
scroll to position [1167, 0]
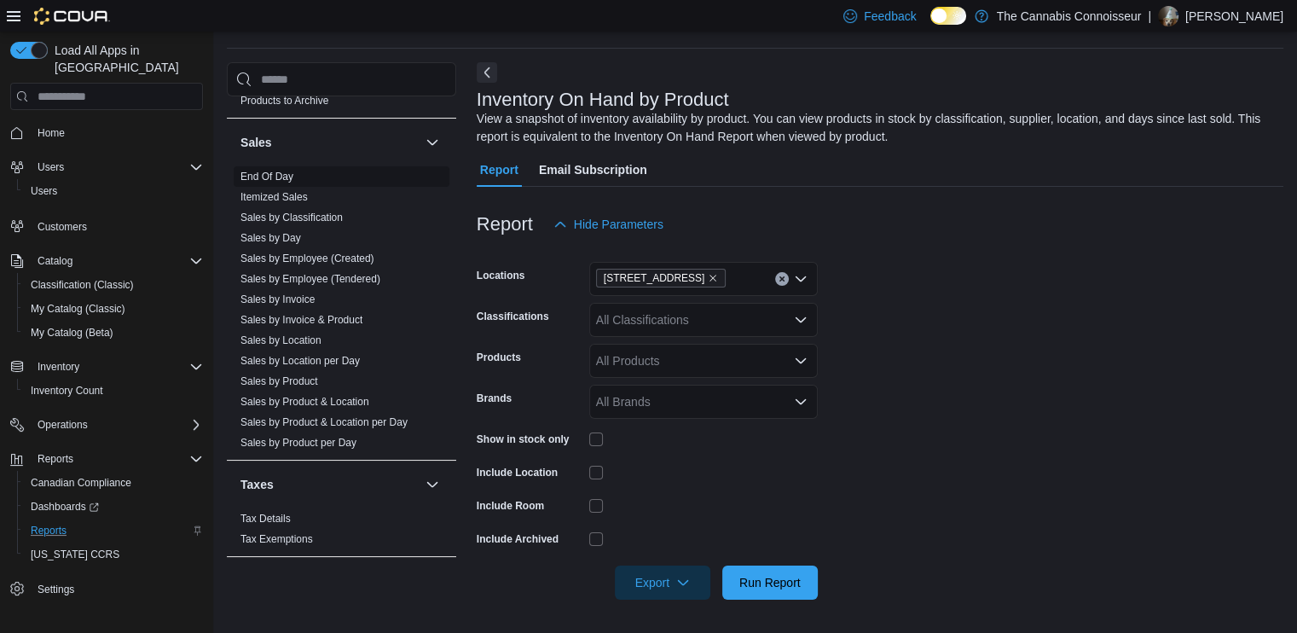
click at [277, 170] on span "End Of Day" at bounding box center [267, 177] width 53 height 14
click at [269, 171] on link "End Of Day" at bounding box center [267, 177] width 53 height 12
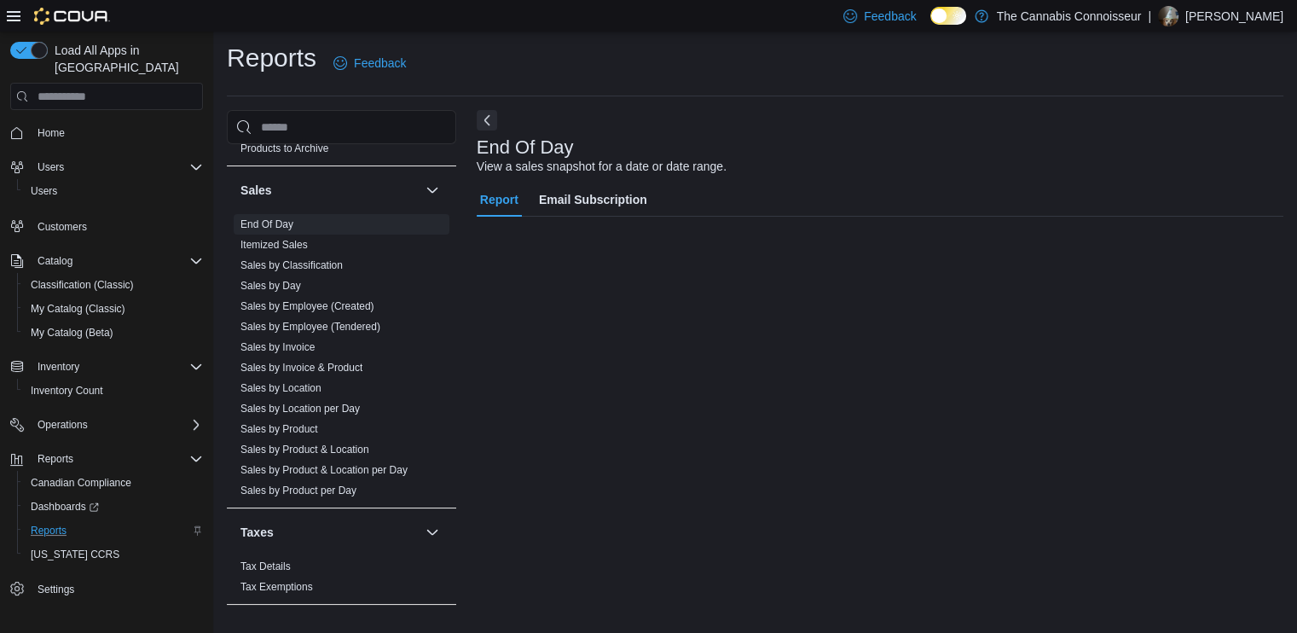
scroll to position [3, 0]
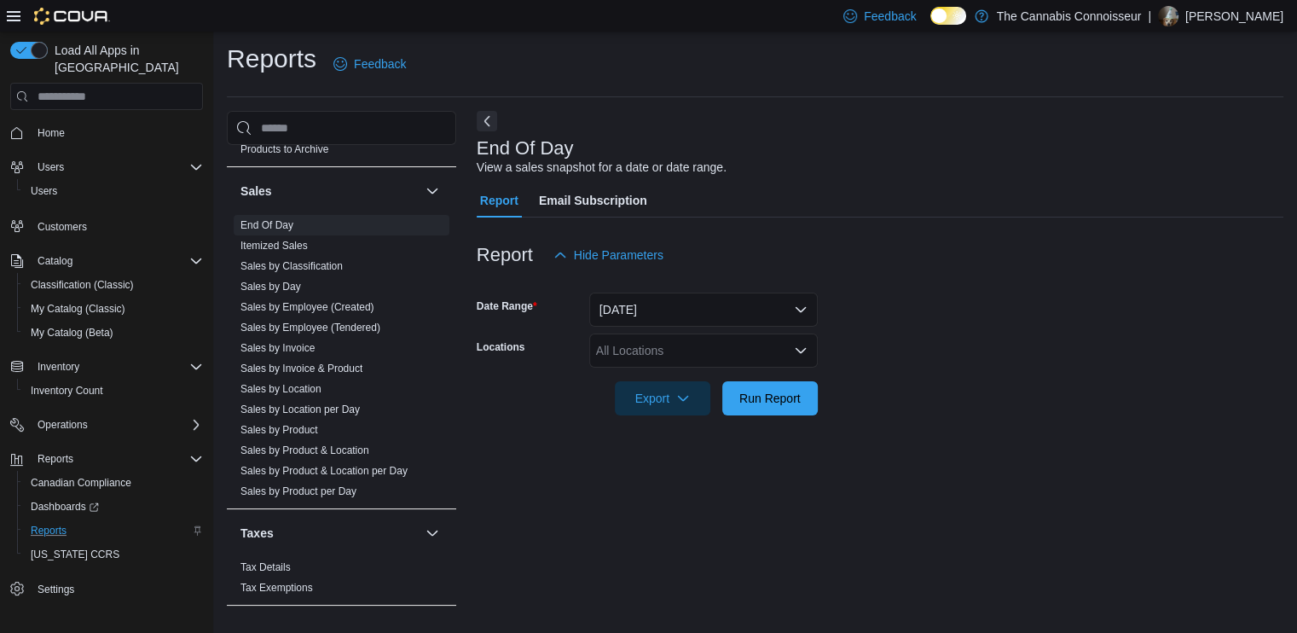
click at [788, 353] on div "All Locations" at bounding box center [703, 350] width 229 height 34
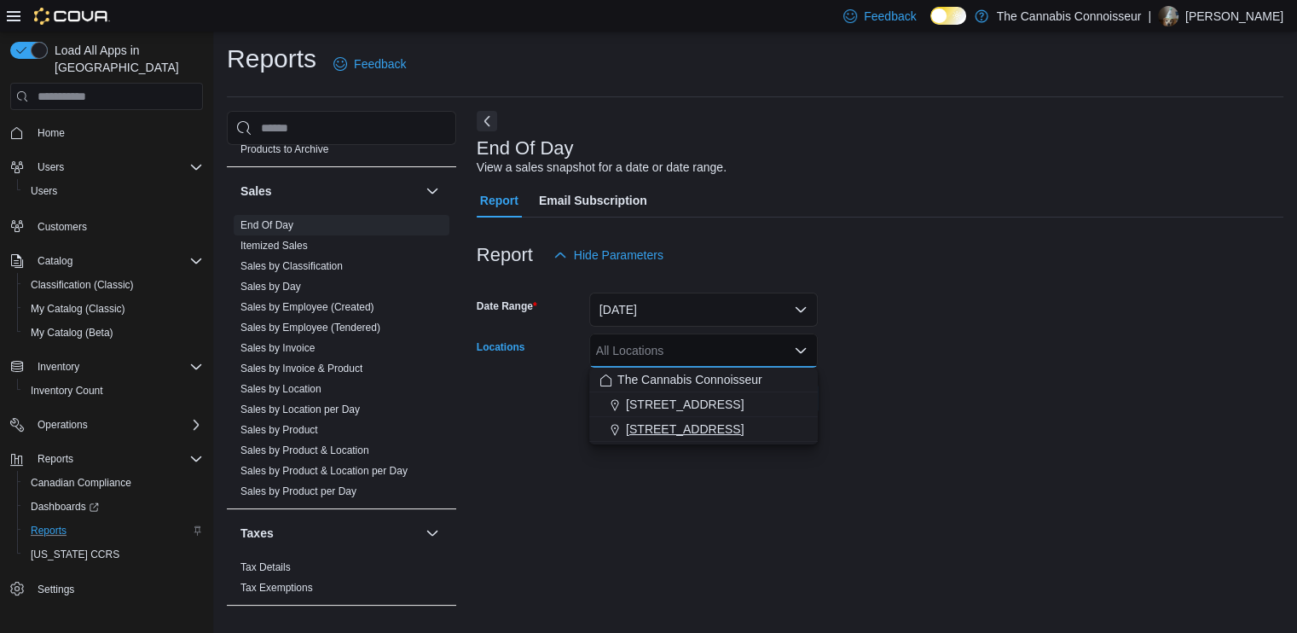
click at [671, 429] on span "[STREET_ADDRESS]" at bounding box center [685, 428] width 118 height 17
click at [983, 398] on form "Date Range [DATE] Locations [STREET_ADDRESS] Selected. [STREET_ADDRESS].. Press…" at bounding box center [880, 343] width 807 height 143
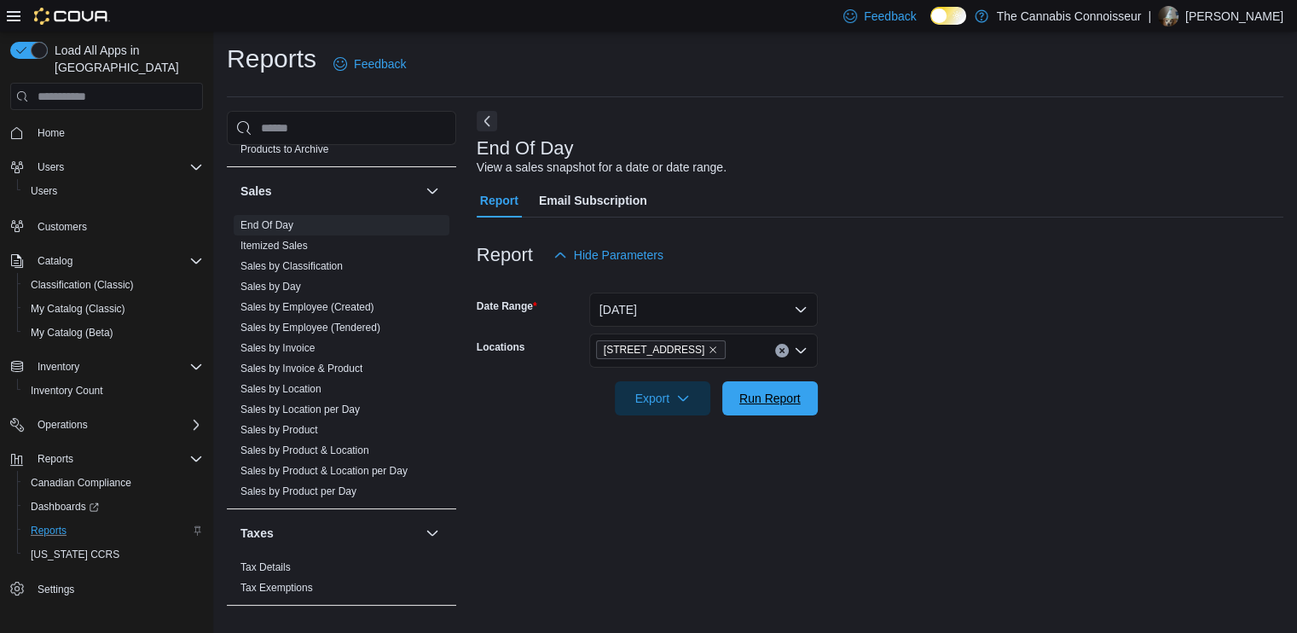
click at [774, 403] on span "Run Report" at bounding box center [769, 398] width 61 height 17
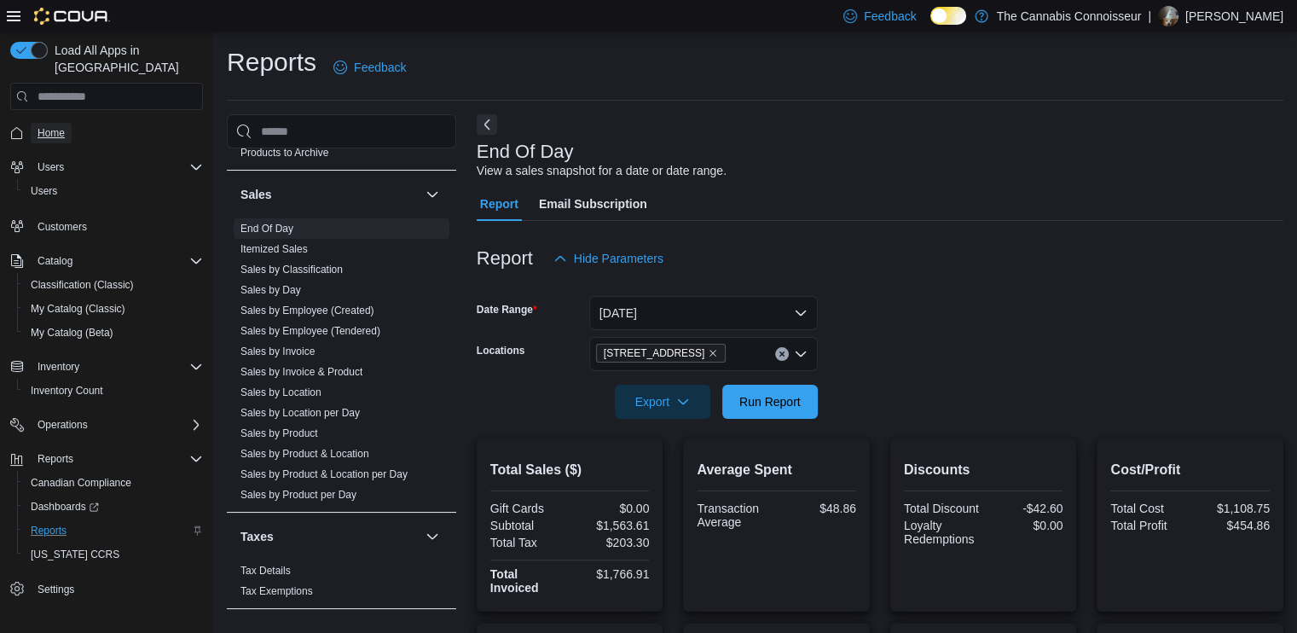
click at [44, 123] on span "Home" at bounding box center [51, 133] width 27 height 20
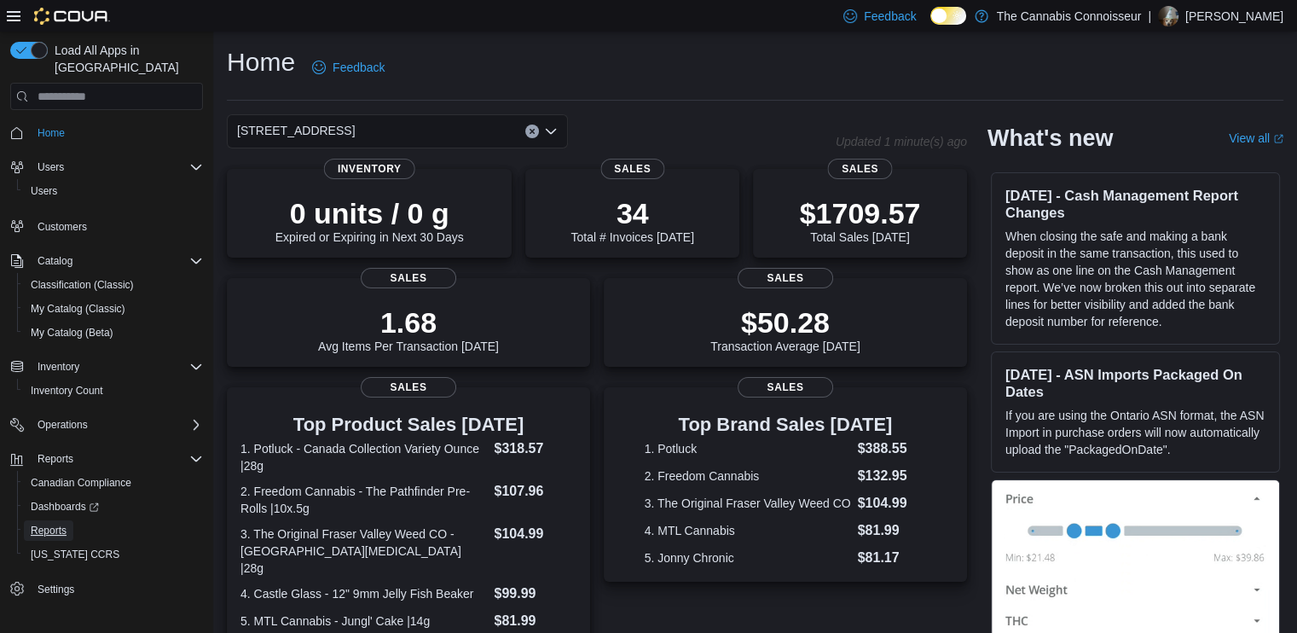
click at [52, 524] on span "Reports" at bounding box center [49, 531] width 36 height 14
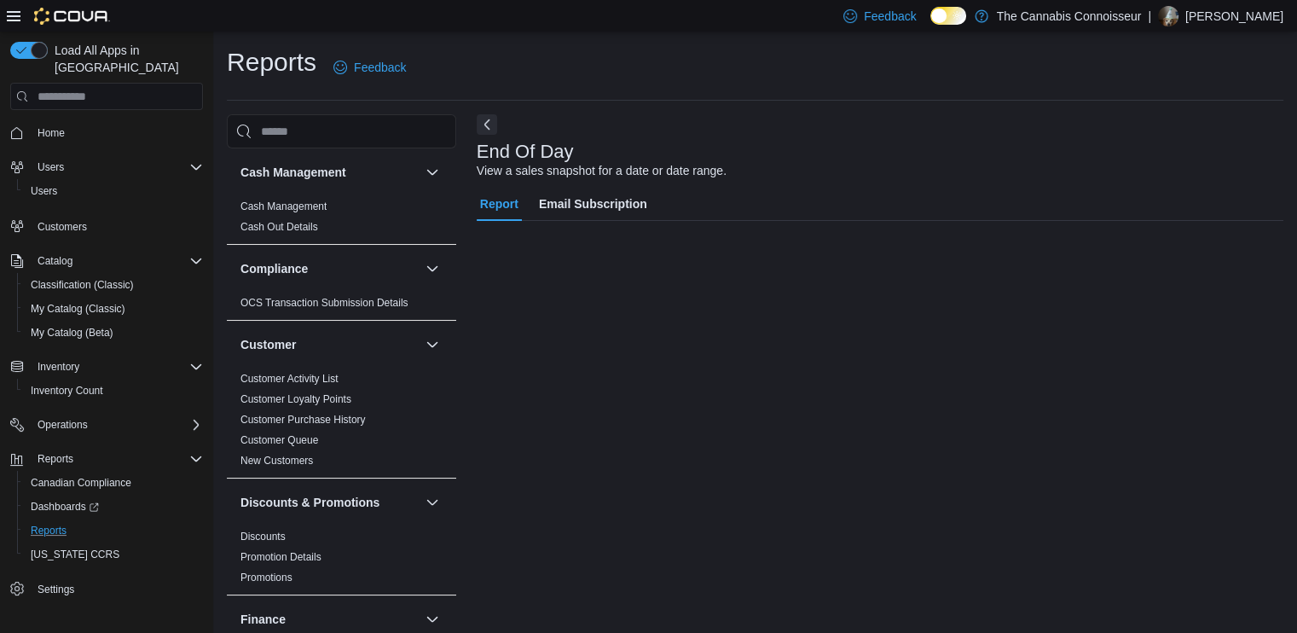
scroll to position [3, 0]
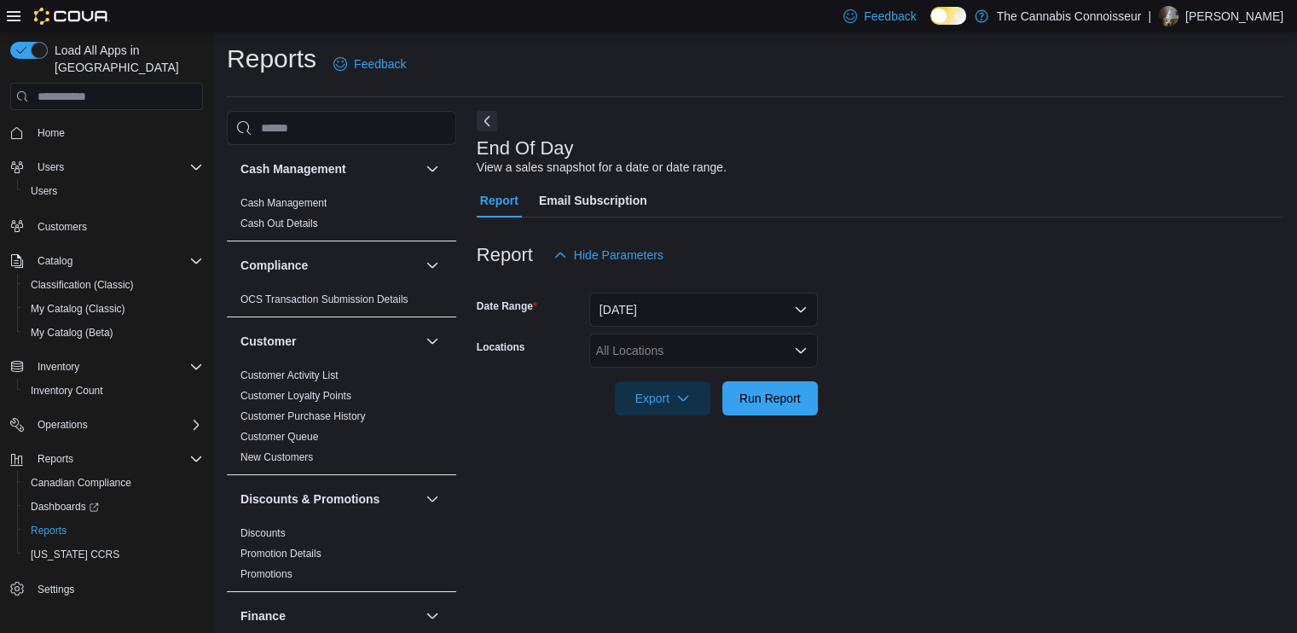
click at [682, 357] on div "All Locations" at bounding box center [703, 350] width 229 height 34
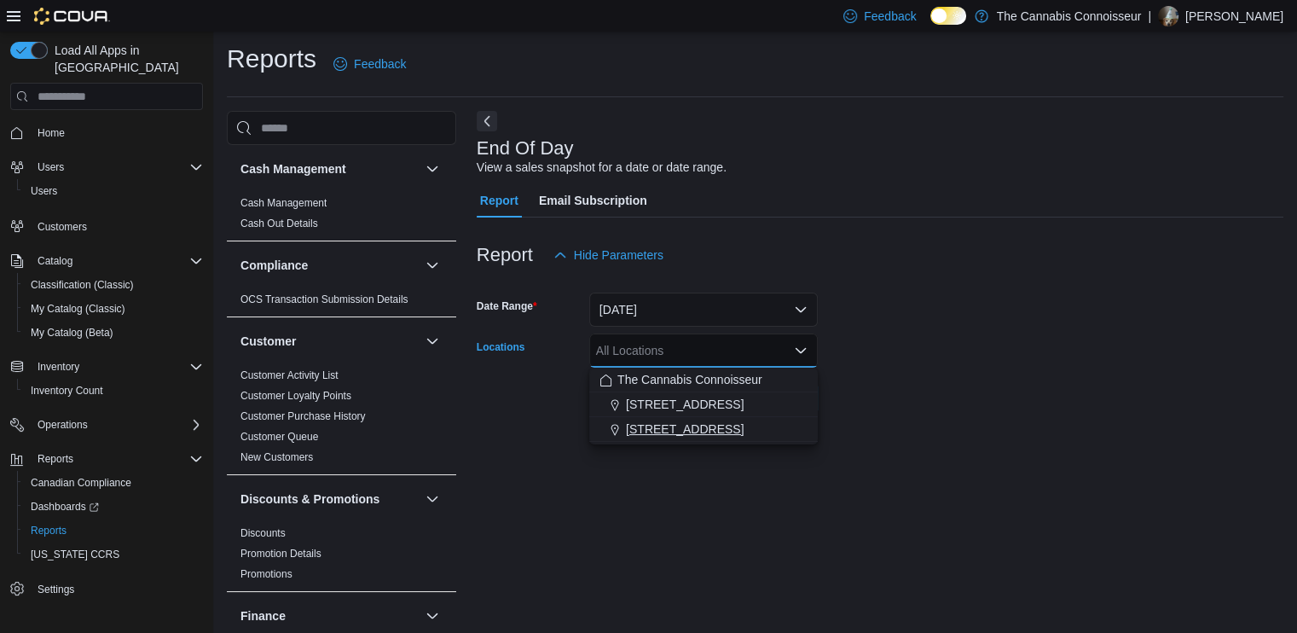
click at [633, 436] on span "[STREET_ADDRESS]" at bounding box center [685, 428] width 118 height 17
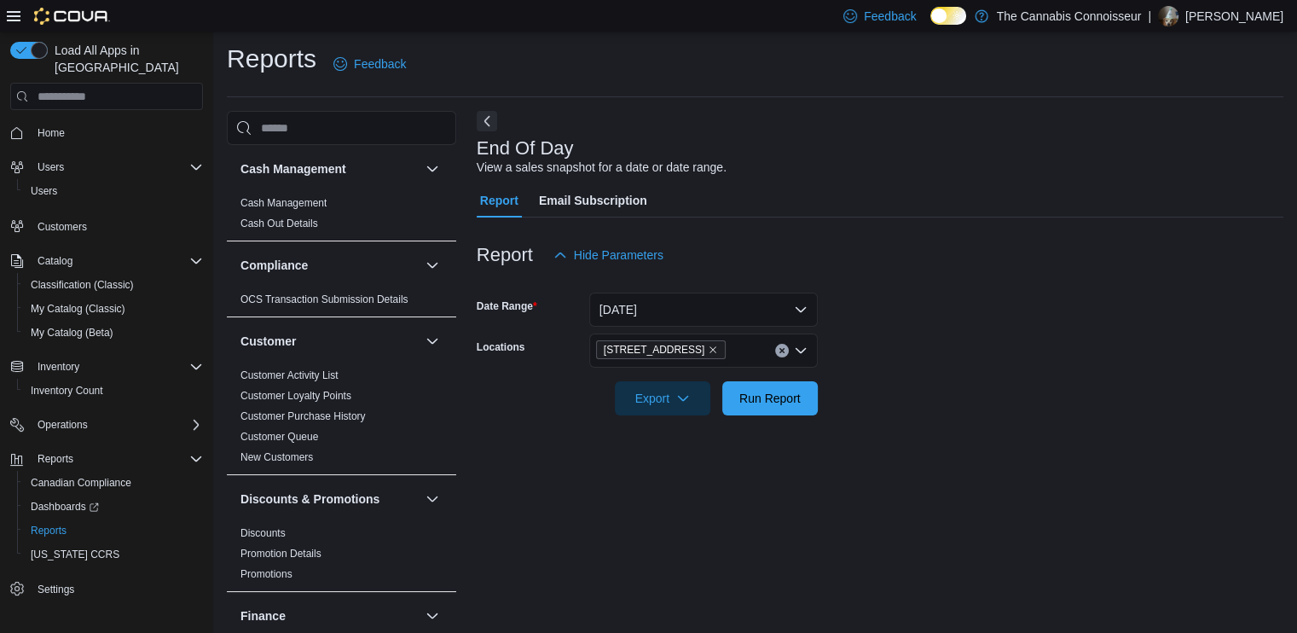
click at [913, 330] on form "Date Range [DATE] Locations [STREET_ADDRESS] Export Run Report" at bounding box center [880, 343] width 807 height 143
click at [753, 420] on div at bounding box center [880, 425] width 807 height 20
click at [757, 407] on span "Run Report" at bounding box center [770, 398] width 75 height 34
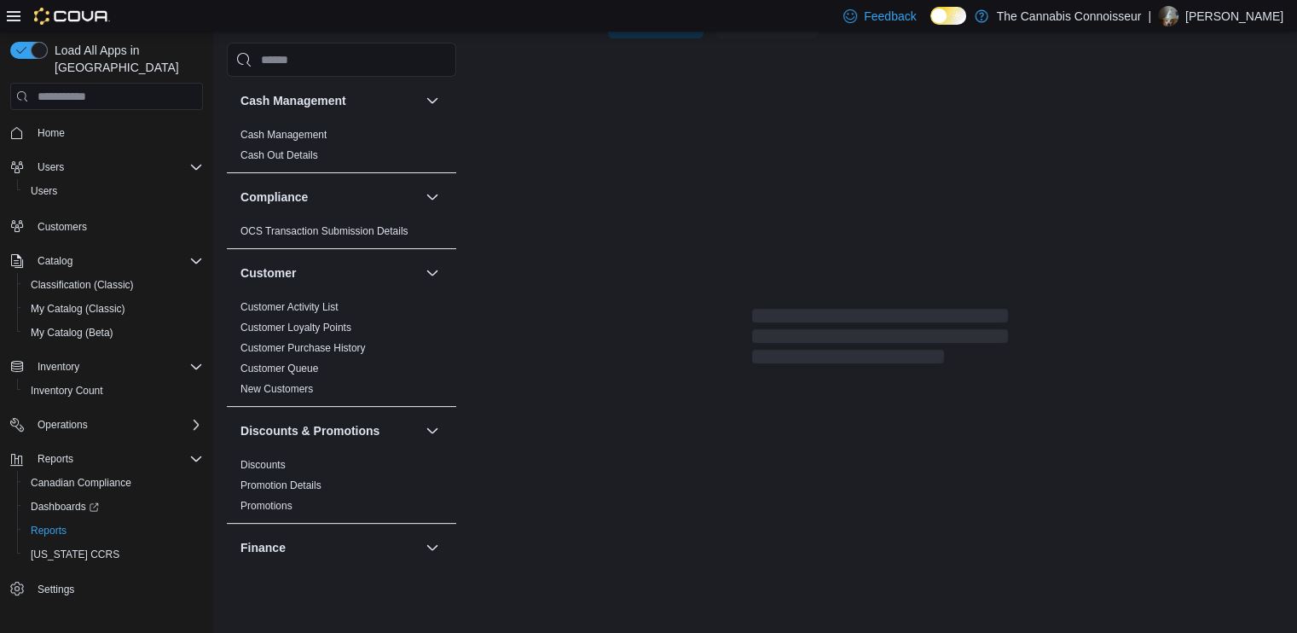
scroll to position [287, 0]
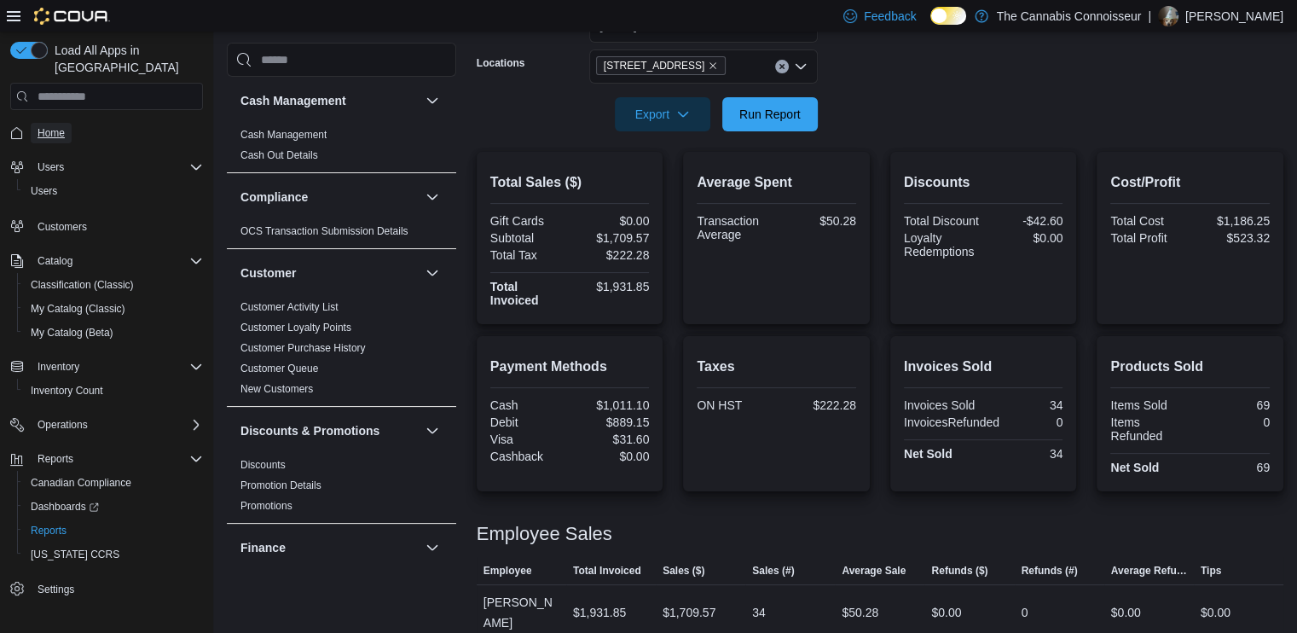
click at [47, 126] on span "Home" at bounding box center [51, 133] width 27 height 14
